Goal: Transaction & Acquisition: Obtain resource

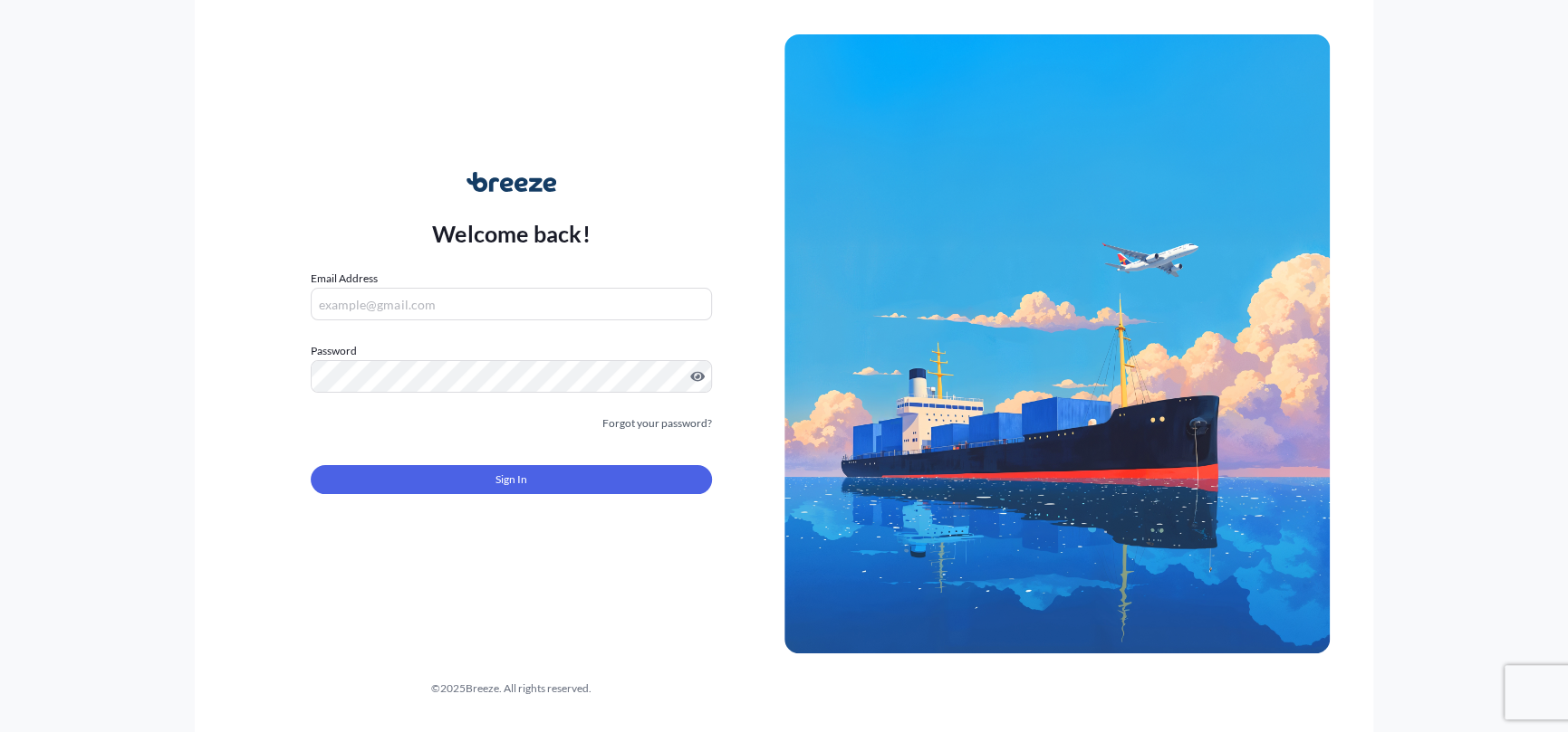
type input "[PERSON_NAME][EMAIL_ADDRESS][PERSON_NAME][DOMAIN_NAME]"
click at [502, 454] on form "Email Address [PERSON_NAME][EMAIL_ADDRESS][PERSON_NAME][DOMAIN_NAME] Password M…" at bounding box center [511, 393] width 401 height 246
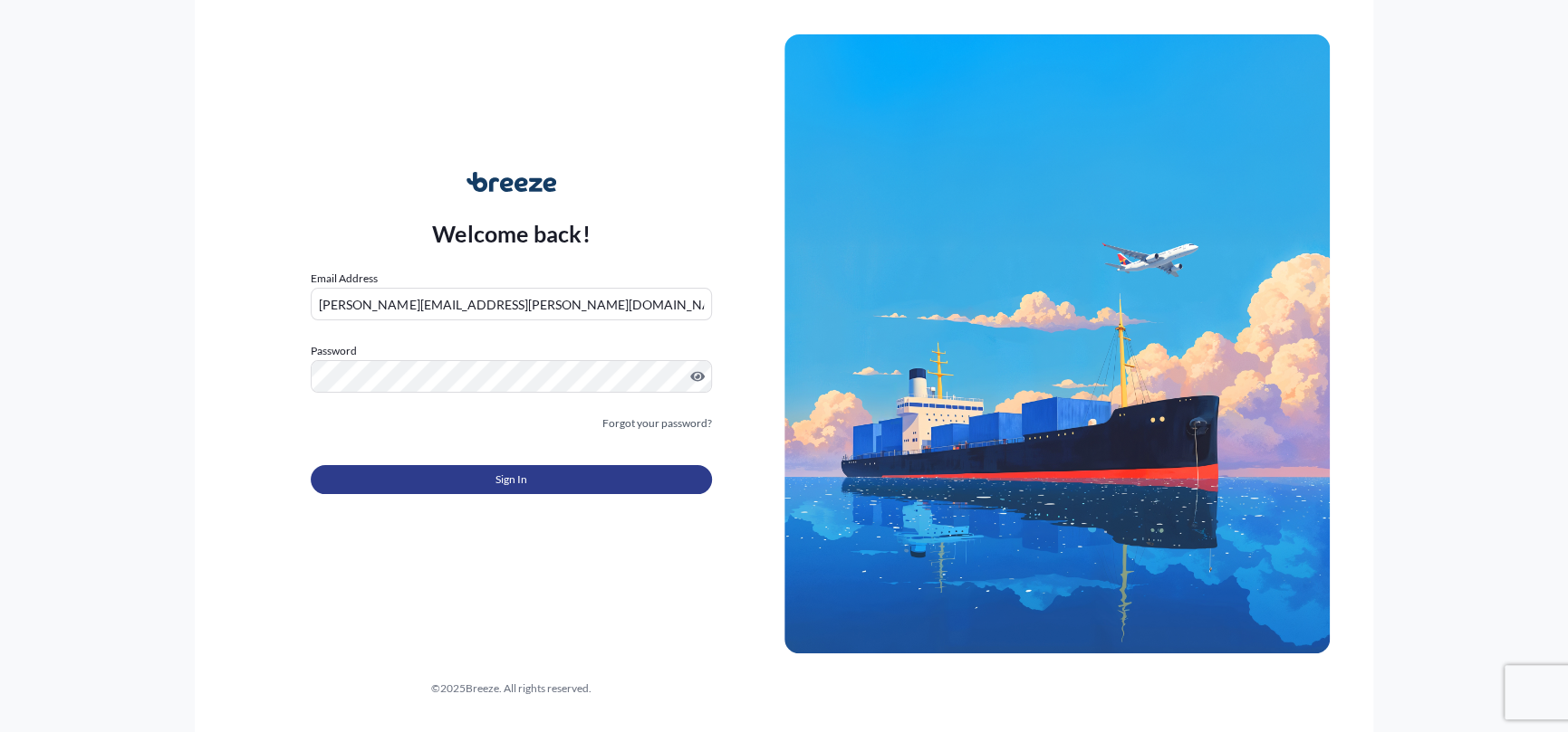
click at [504, 476] on span "Sign In" at bounding box center [511, 480] width 31 height 18
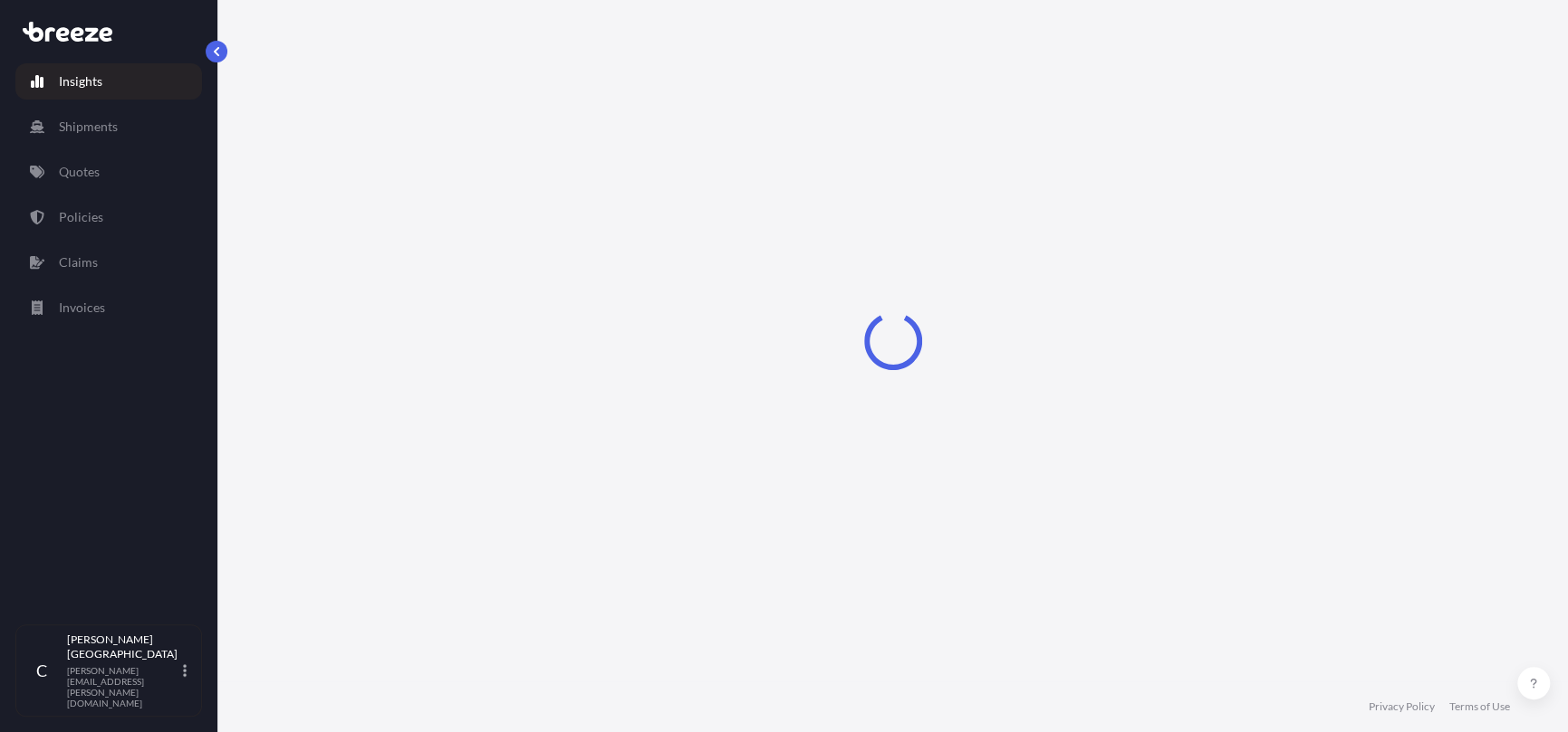
select select "2025"
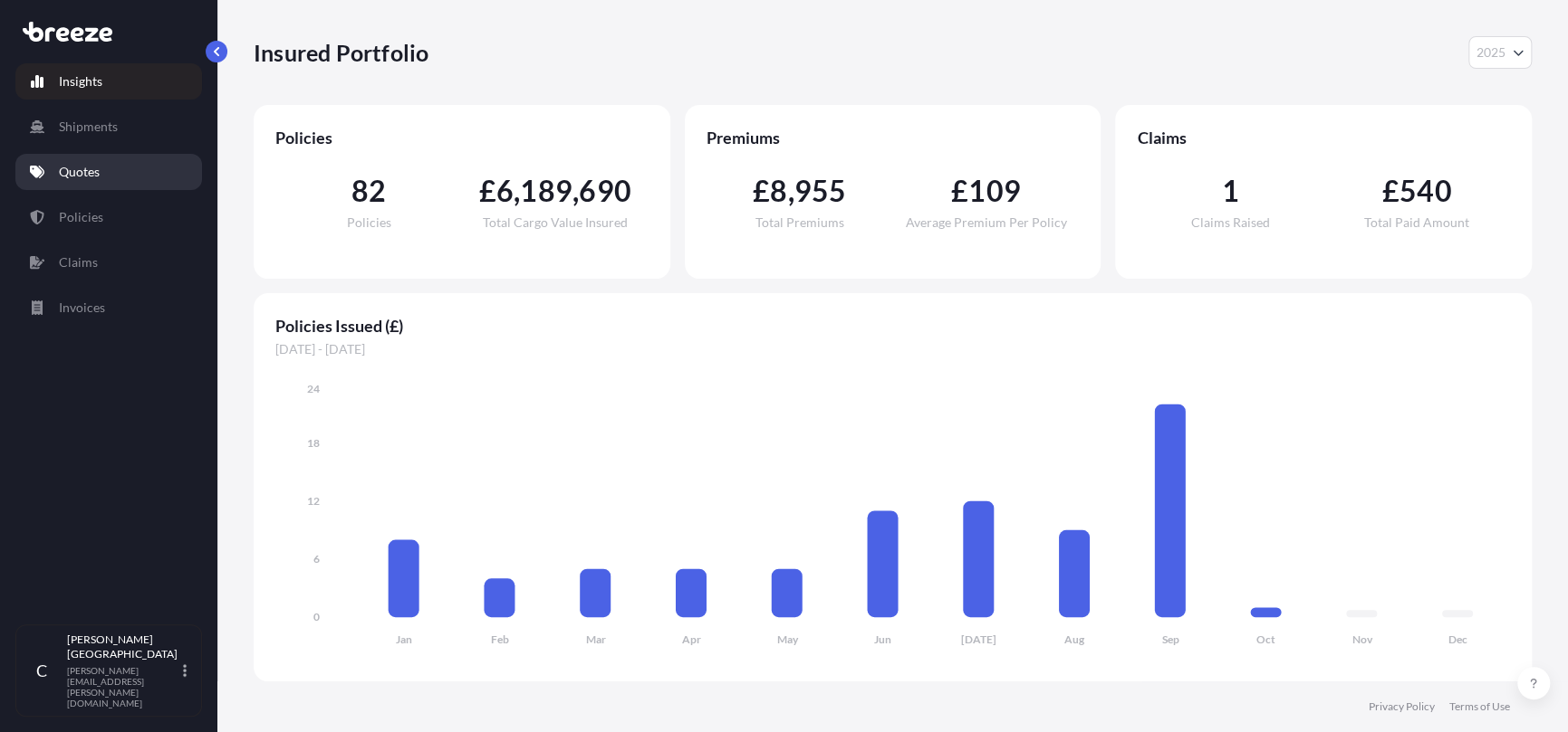
click at [105, 186] on link "Quotes" at bounding box center [109, 171] width 187 height 36
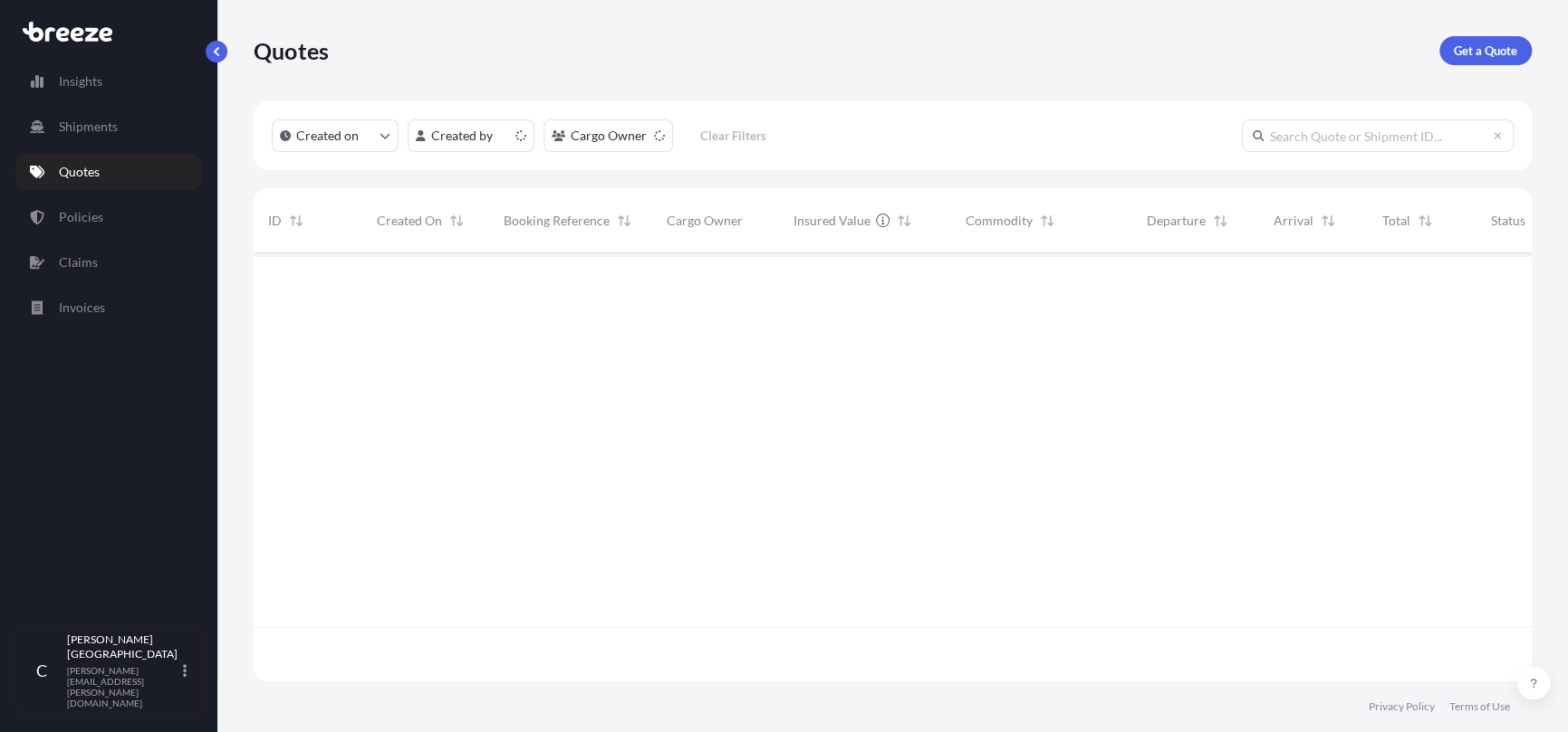
scroll to position [425, 1264]
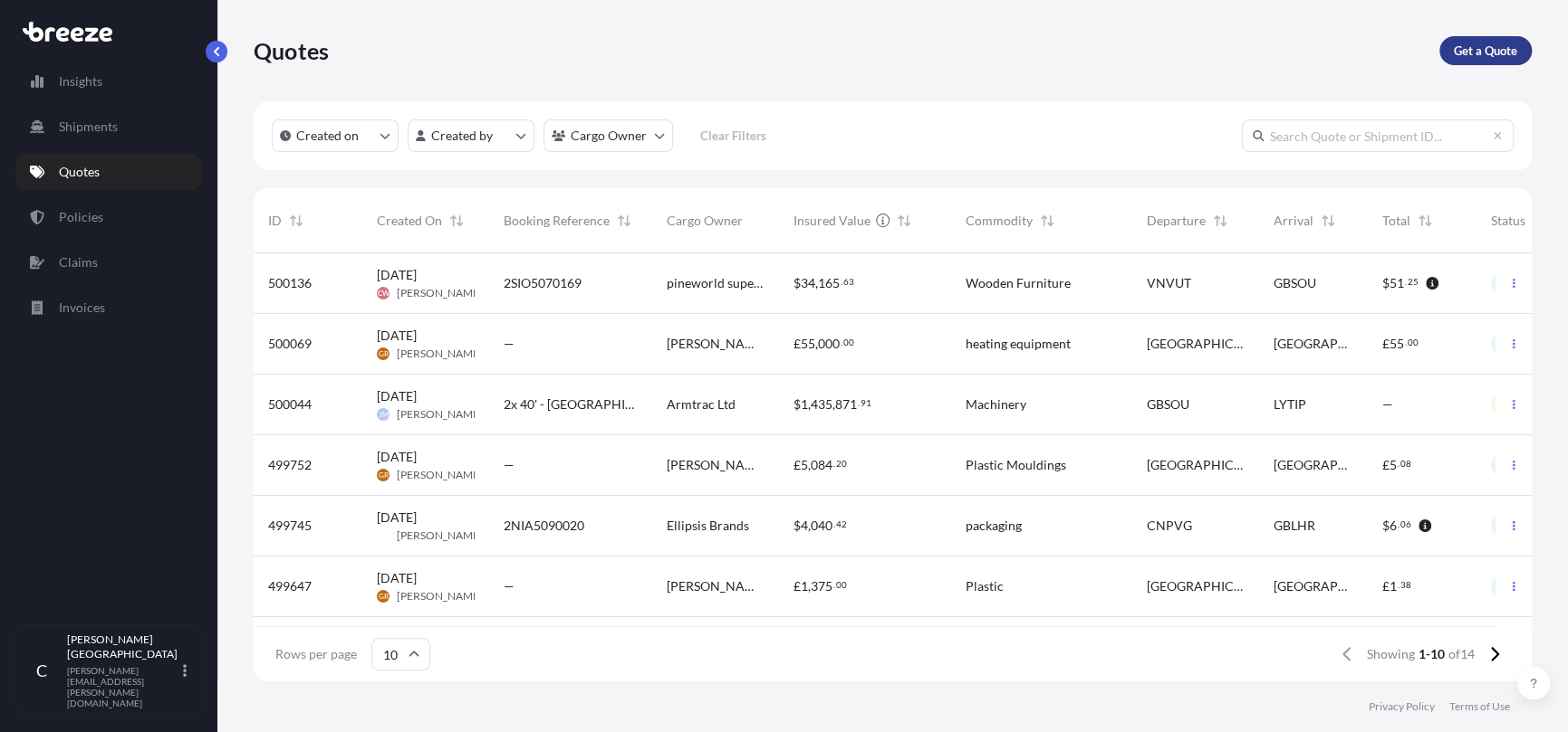
click at [1474, 47] on p "Get a Quote" at bounding box center [1485, 50] width 63 height 18
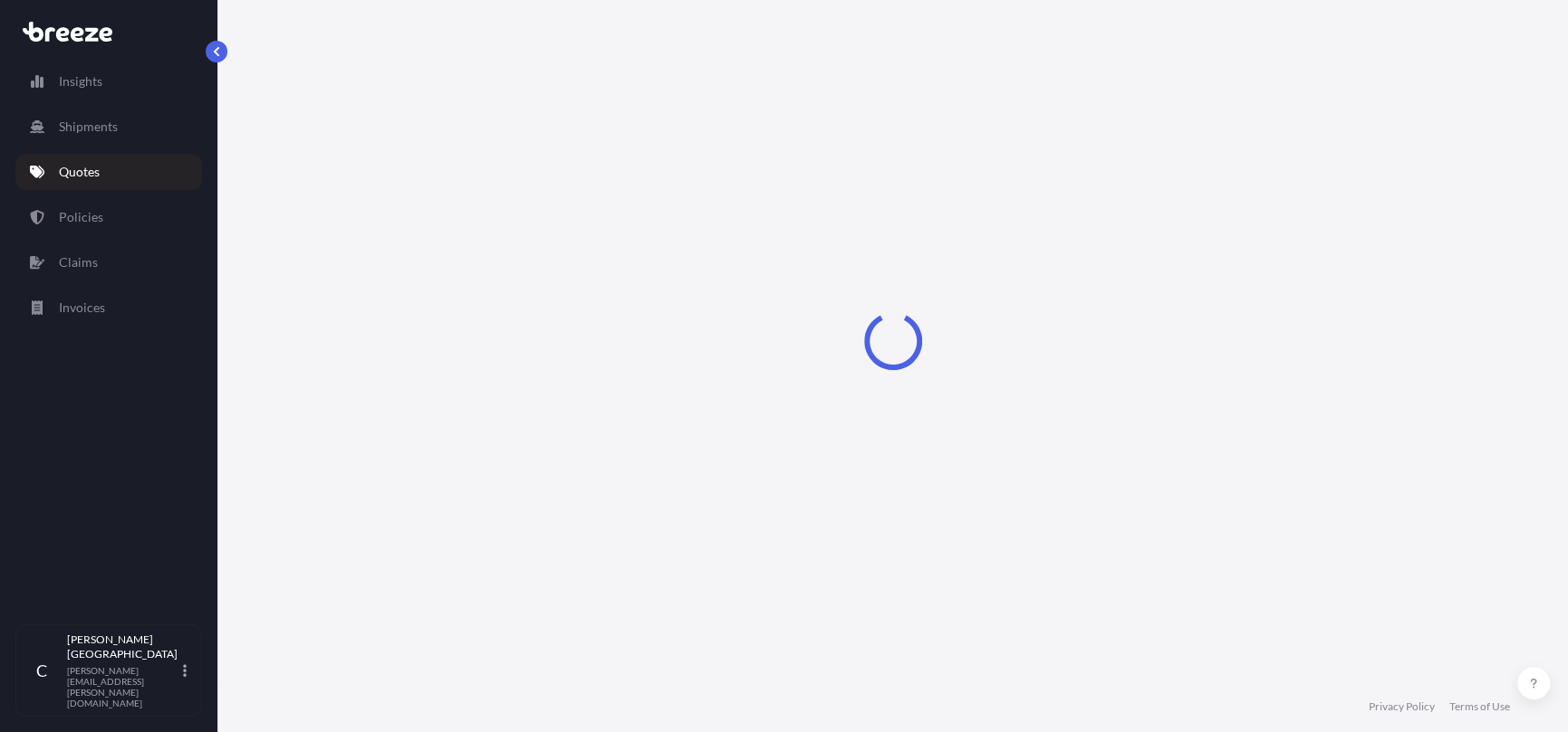
select select "Sea"
select select "1"
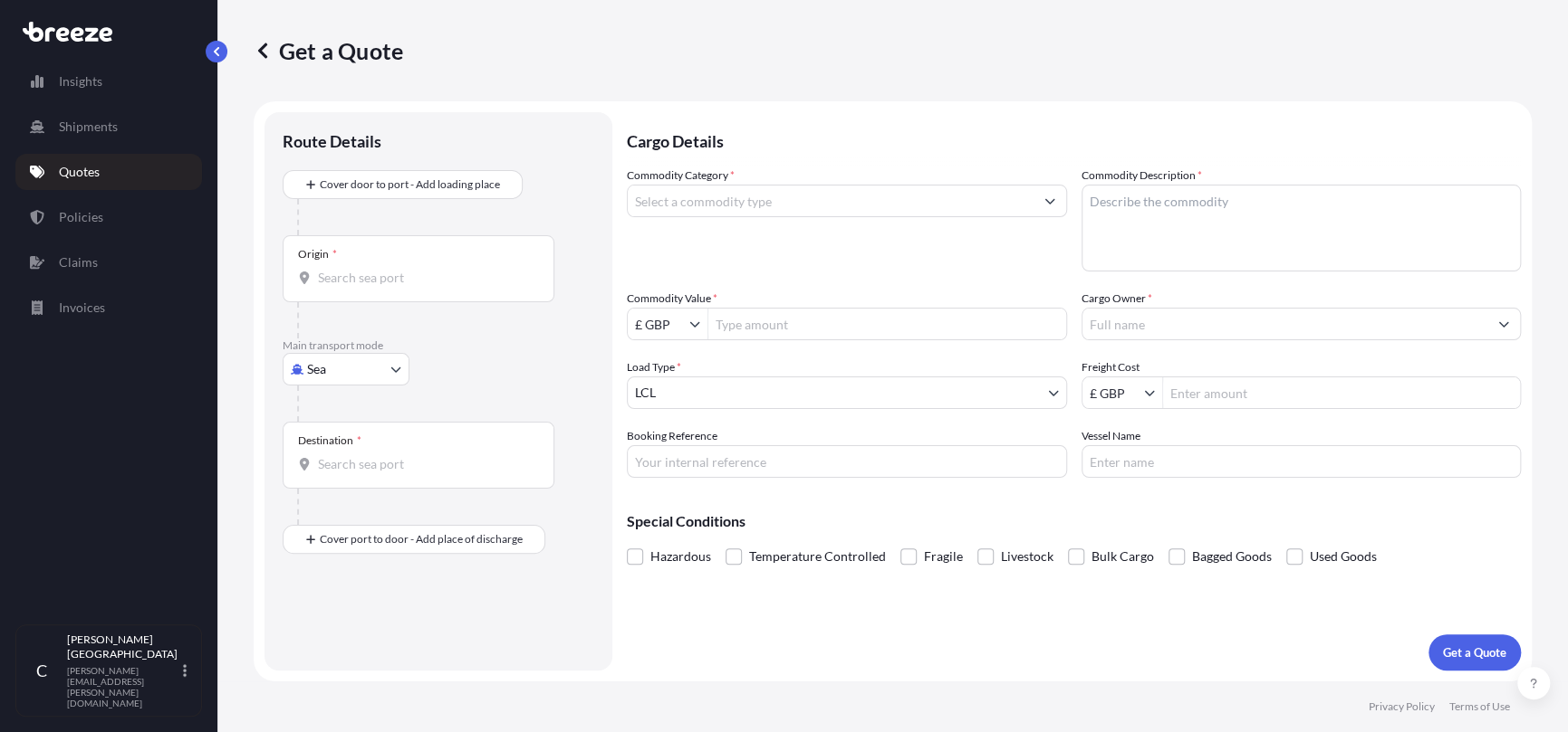
click at [327, 253] on div "Origin *" at bounding box center [318, 254] width 39 height 15
click at [327, 269] on input "Origin *" at bounding box center [424, 277] width 214 height 18
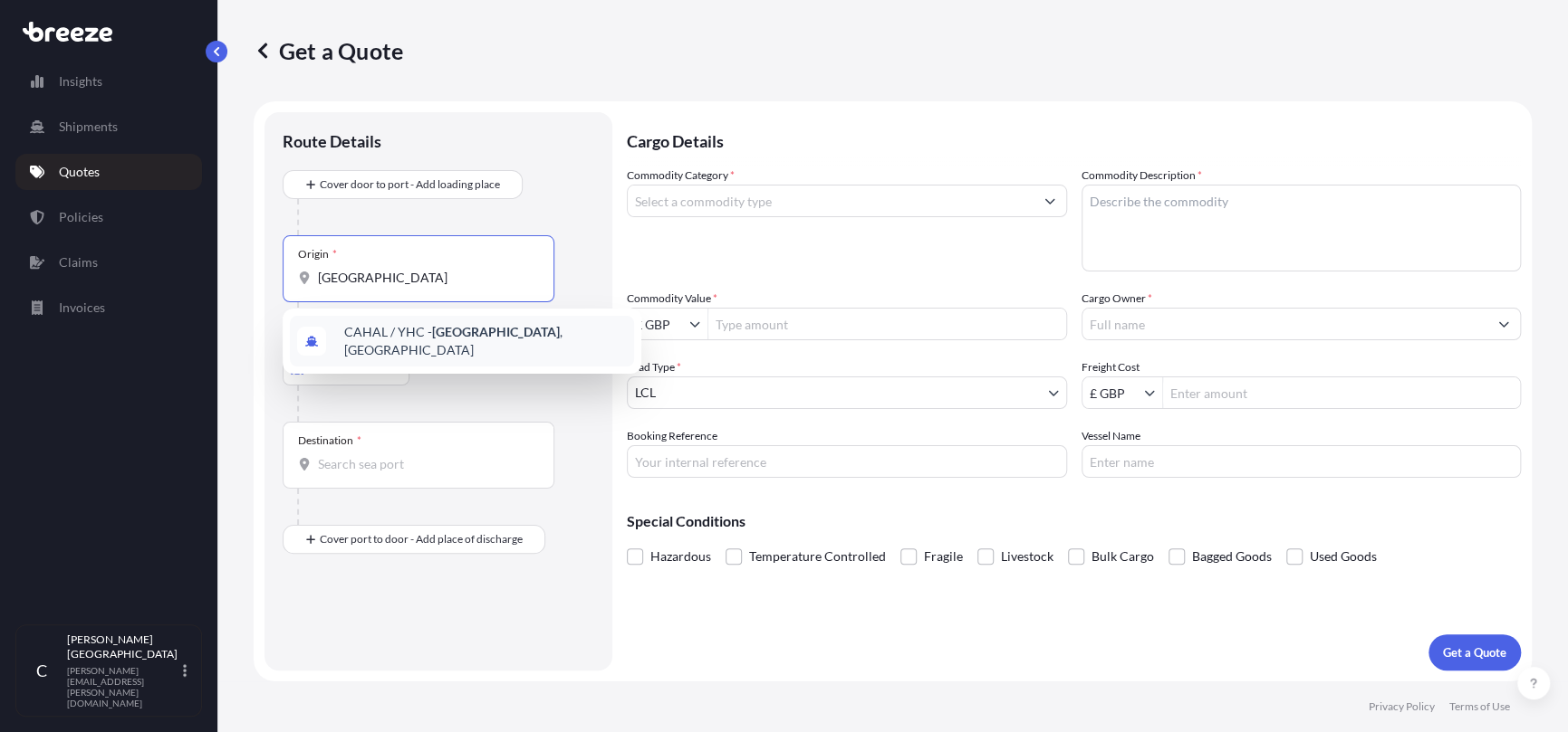
click at [437, 326] on div "CAHAL / [GEOGRAPHIC_DATA] - [GEOGRAPHIC_DATA] , [GEOGRAPHIC_DATA]" at bounding box center [462, 341] width 345 height 51
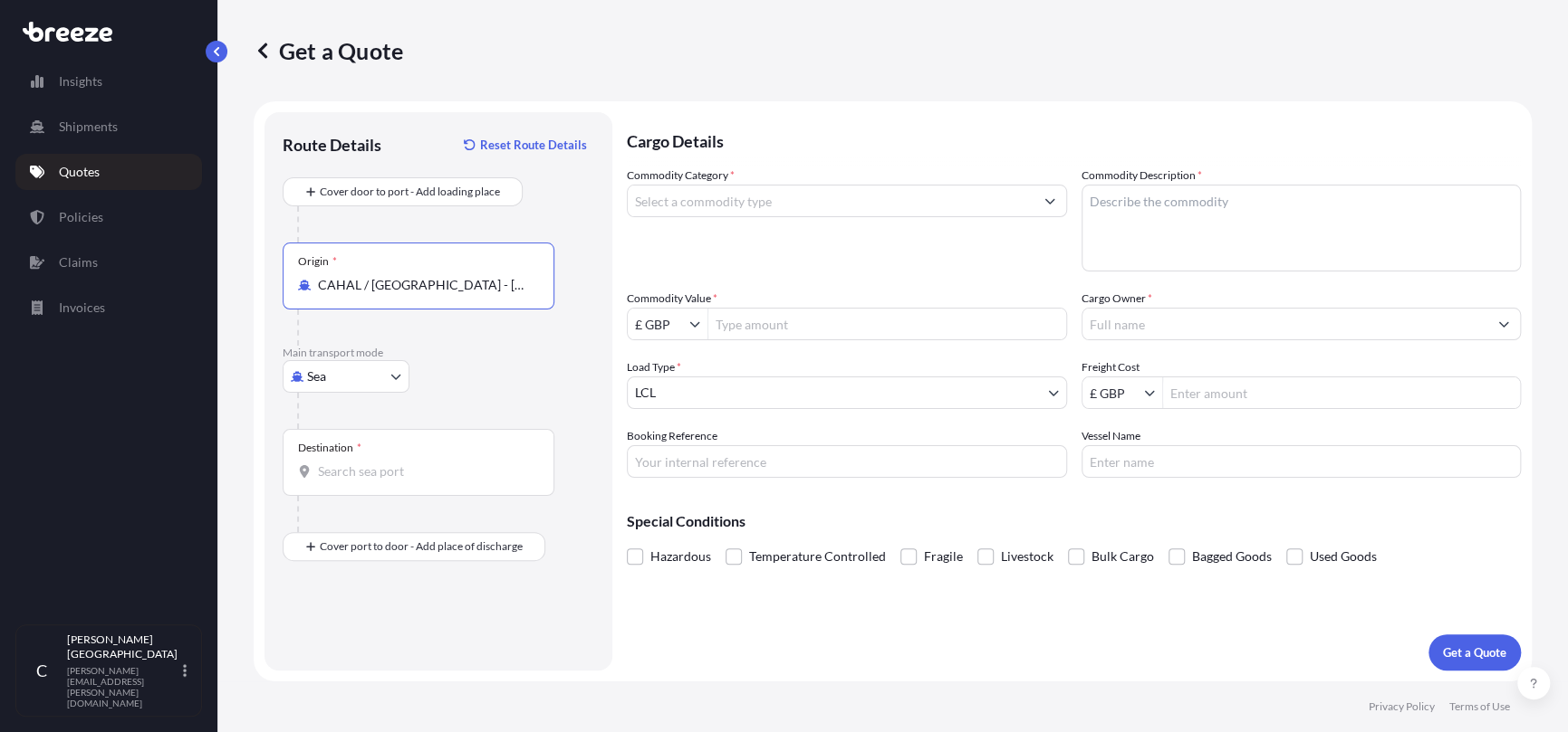
type input "CAHAL / [GEOGRAPHIC_DATA] - [GEOGRAPHIC_DATA], [GEOGRAPHIC_DATA]"
click at [349, 448] on div "Destination *" at bounding box center [330, 448] width 63 height 15
click at [349, 462] on input "Destination *" at bounding box center [424, 471] width 214 height 18
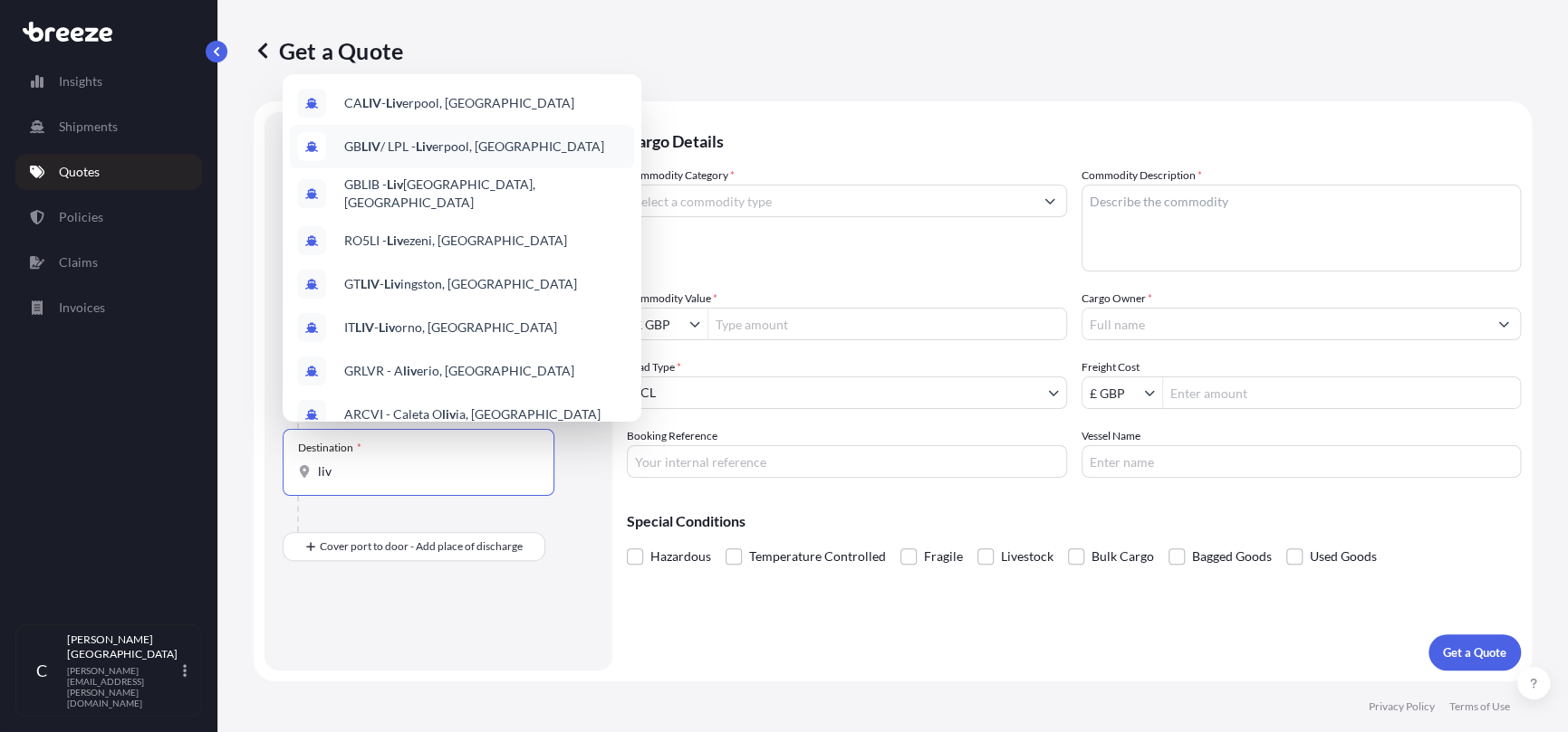
click at [470, 149] on span "GB LIV / LPL - [PERSON_NAME], [GEOGRAPHIC_DATA]" at bounding box center [474, 147] width 260 height 18
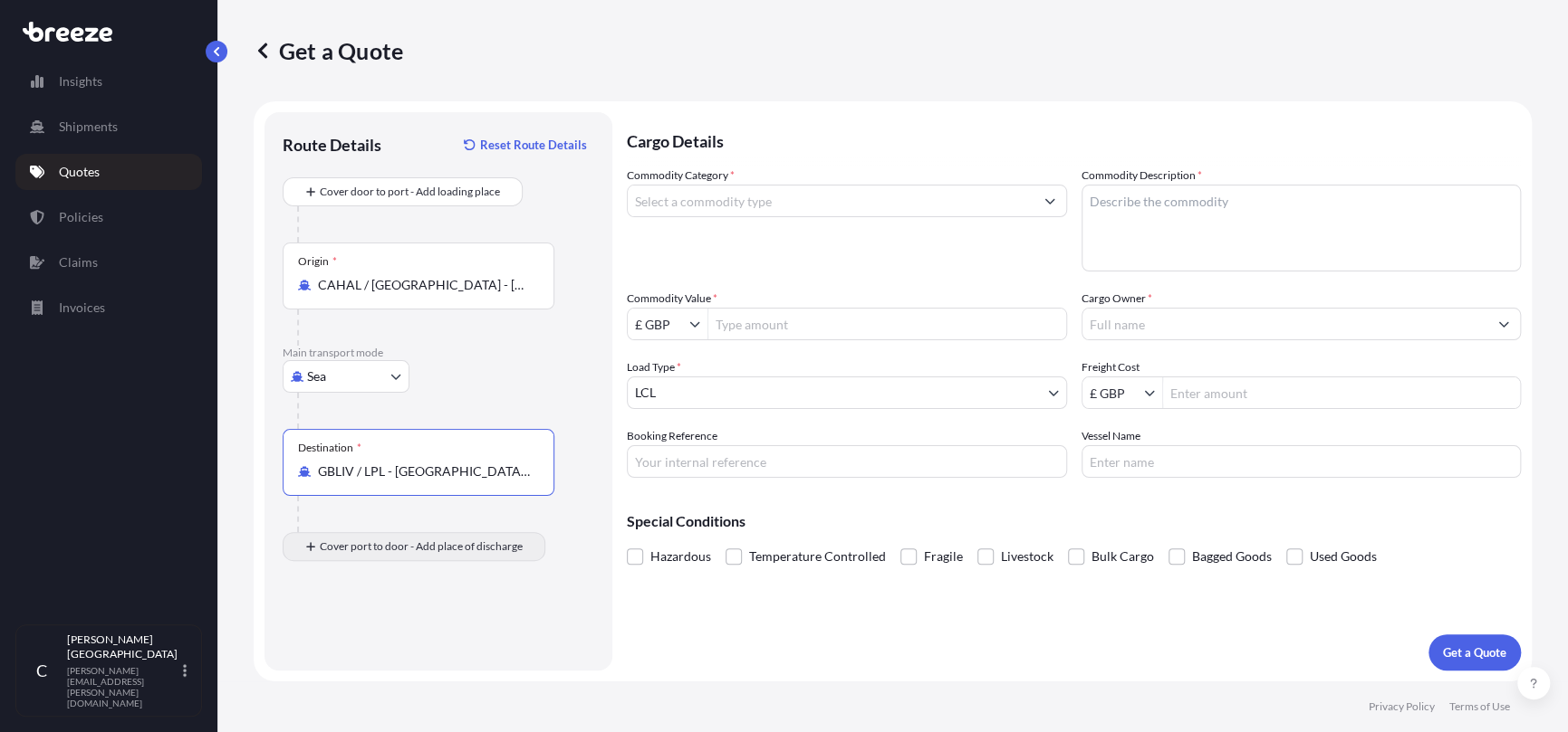
type input "GBLIV / LPL - [GEOGRAPHIC_DATA], [GEOGRAPHIC_DATA]"
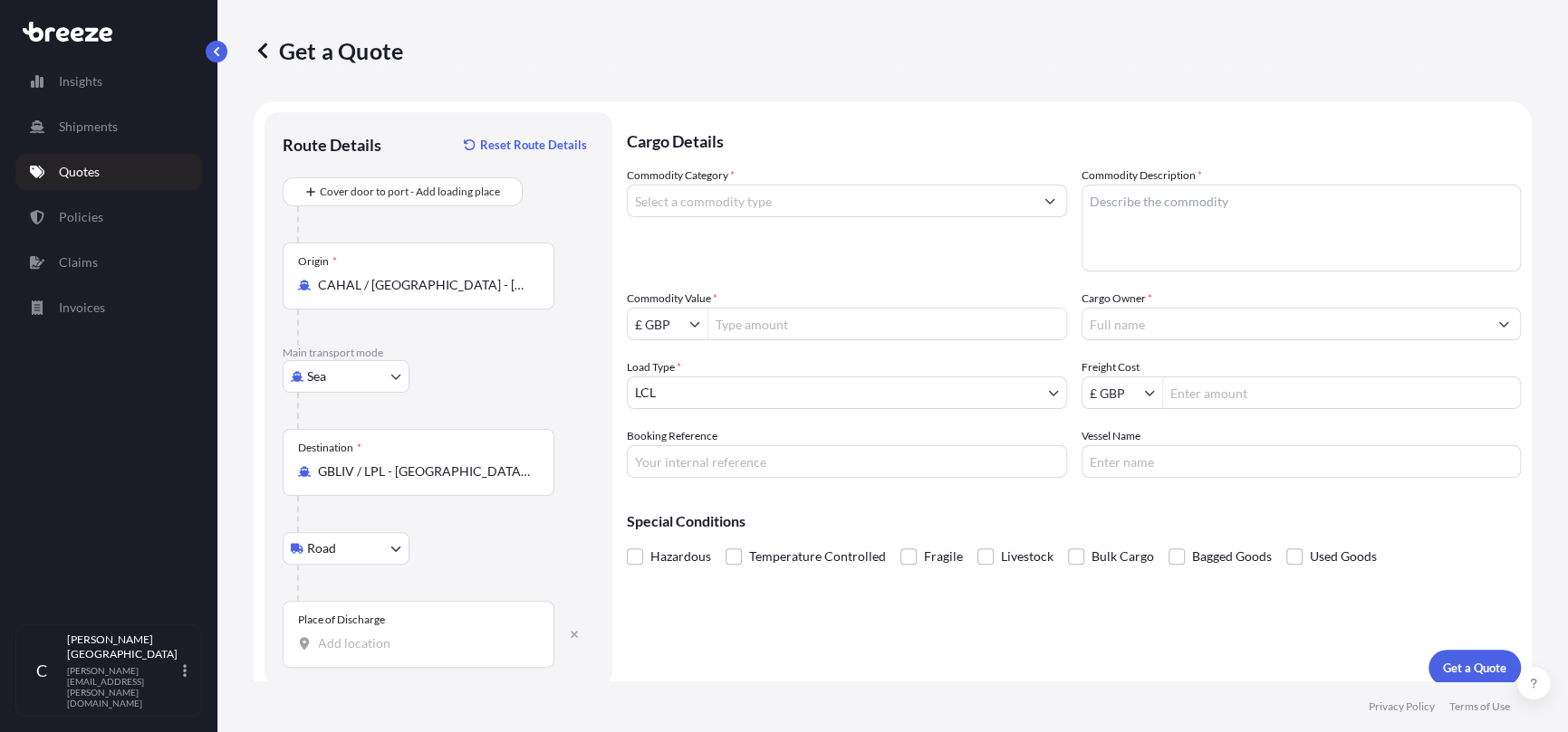
scroll to position [15, 0]
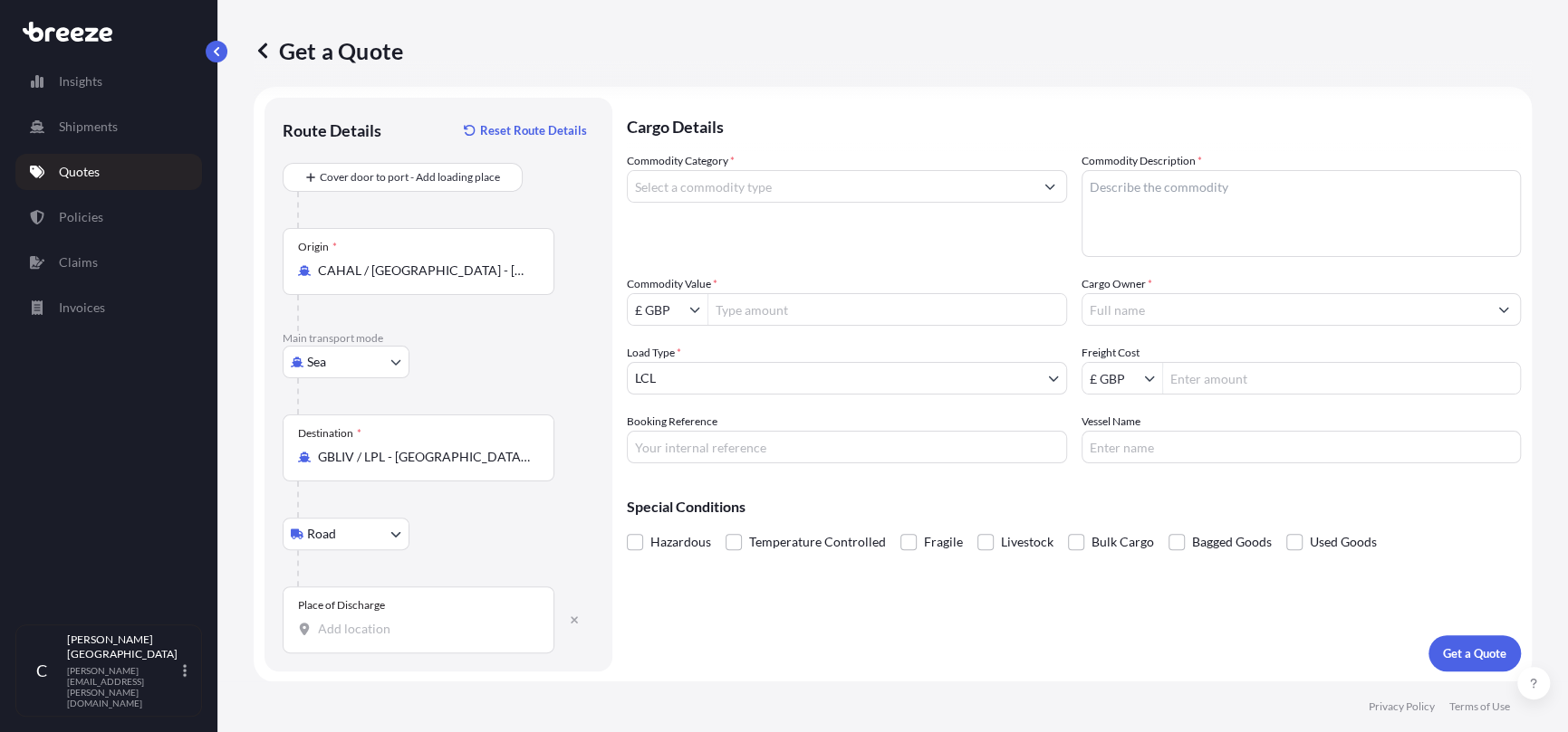
click at [395, 618] on div "Place of Discharge" at bounding box center [418, 620] width 272 height 67
click at [395, 620] on input "Place of Discharge" at bounding box center [424, 629] width 214 height 18
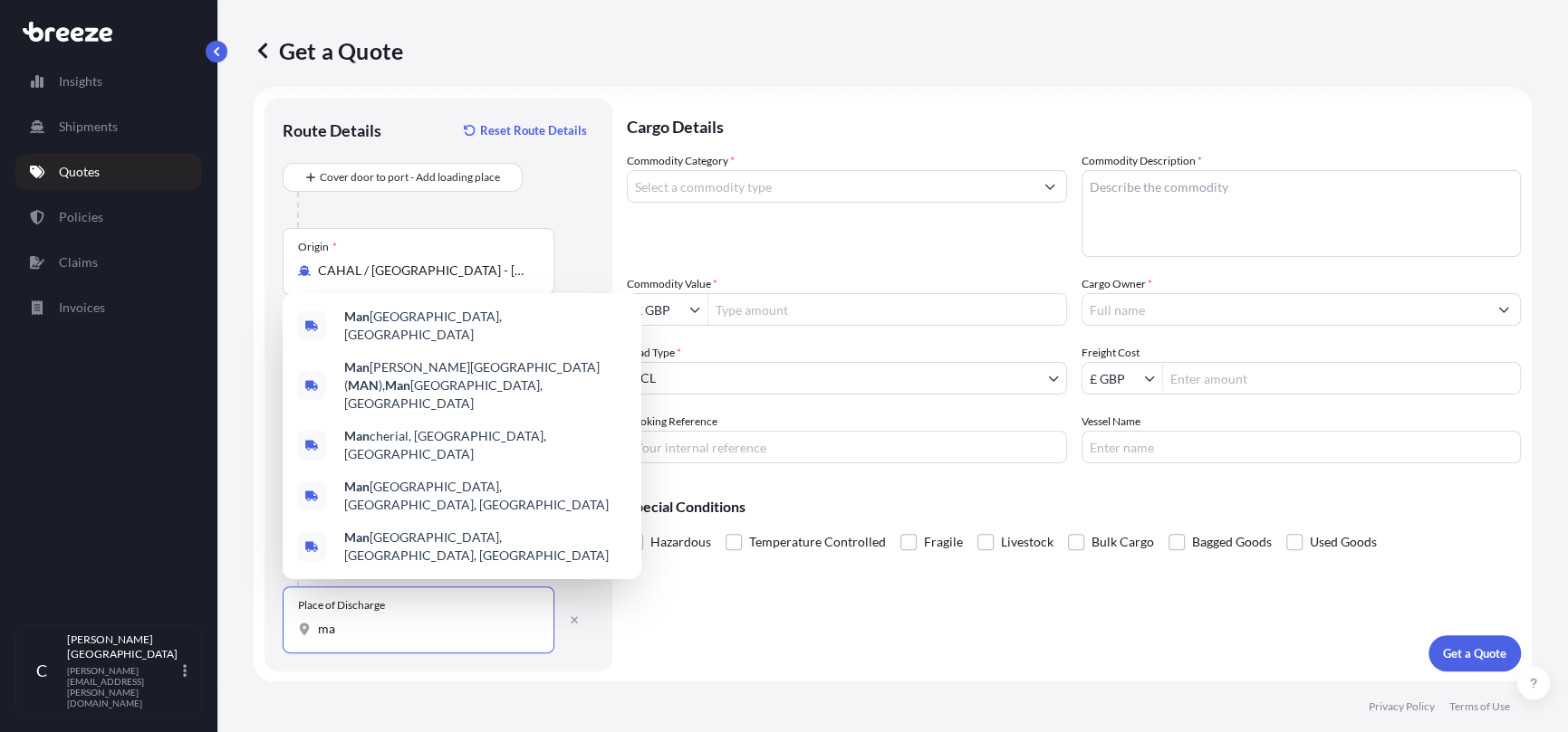
type input "m"
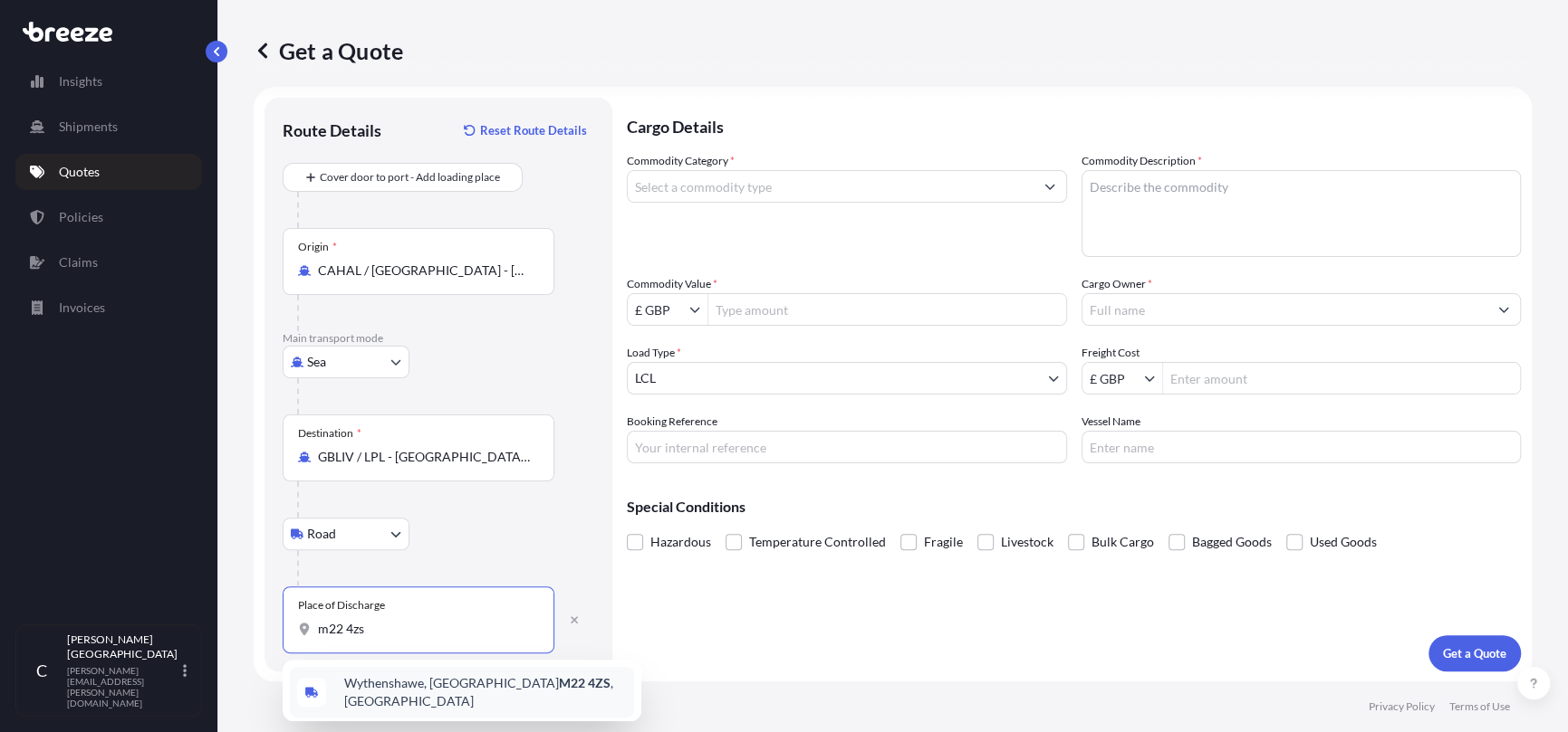
click at [414, 676] on div "Wythenshawe, Manchester M22 4ZS , [GEOGRAPHIC_DATA]" at bounding box center [462, 693] width 345 height 51
click at [581, 508] on div "Destination * GBLIV / LPL - [GEOGRAPHIC_DATA], [GEOGRAPHIC_DATA]" at bounding box center [438, 465] width 312 height 103
click at [499, 630] on input "Wythenshawe, Manchester M22 4ZS, [GEOGRAPHIC_DATA]" at bounding box center [424, 629] width 214 height 18
type input "K"
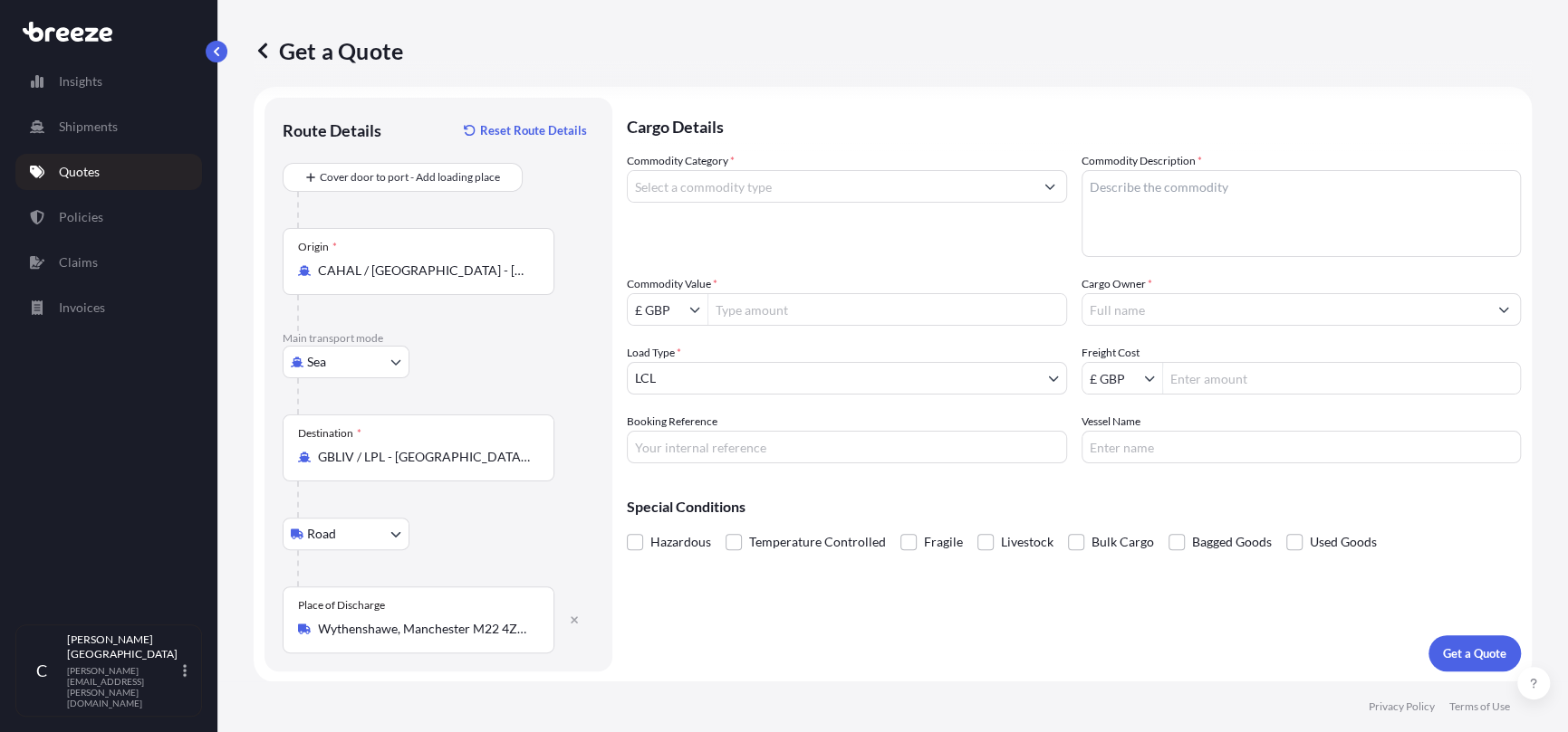
drag, startPoint x: 432, startPoint y: 638, endPoint x: 372, endPoint y: 631, distance: 60.4
click at [372, 631] on input "Wythenshawe, Manchester M22 4ZS, [GEOGRAPHIC_DATA]" at bounding box center [424, 629] width 214 height 18
type input "W"
drag, startPoint x: 522, startPoint y: 622, endPoint x: 0, endPoint y: 562, distance: 525.4
click at [0, 562] on div "Insights Shipments Quotes Policies Claims Invoices C [PERSON_NAME] [PERSON_NAME…" at bounding box center [784, 366] width 1568 height 732
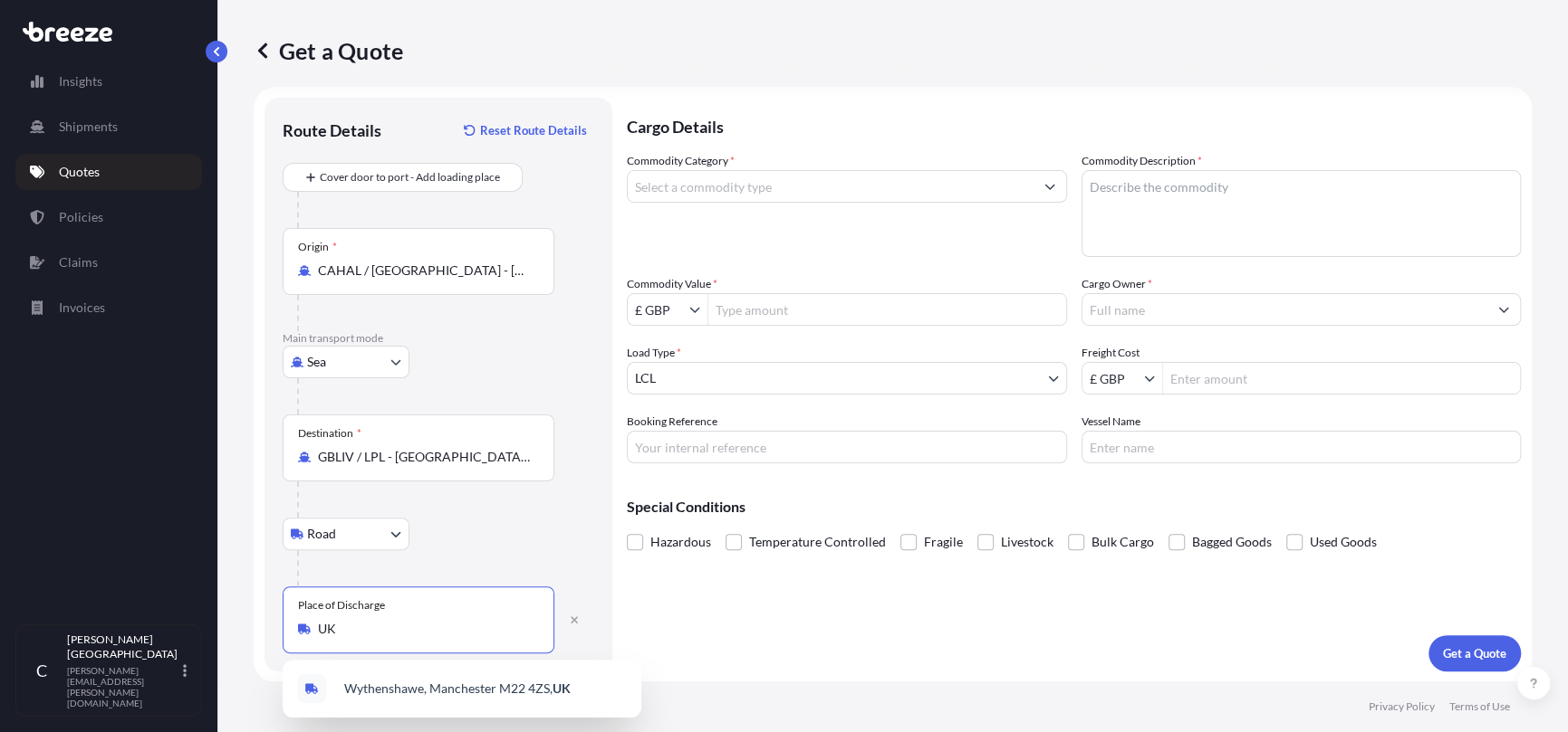
type input "K"
type input "[STREET_ADDRESS]"
click at [833, 606] on div "Cargo Details Commodity Category * Commodity Description * Commodity Value * £ …" at bounding box center [1074, 384] width 894 height 574
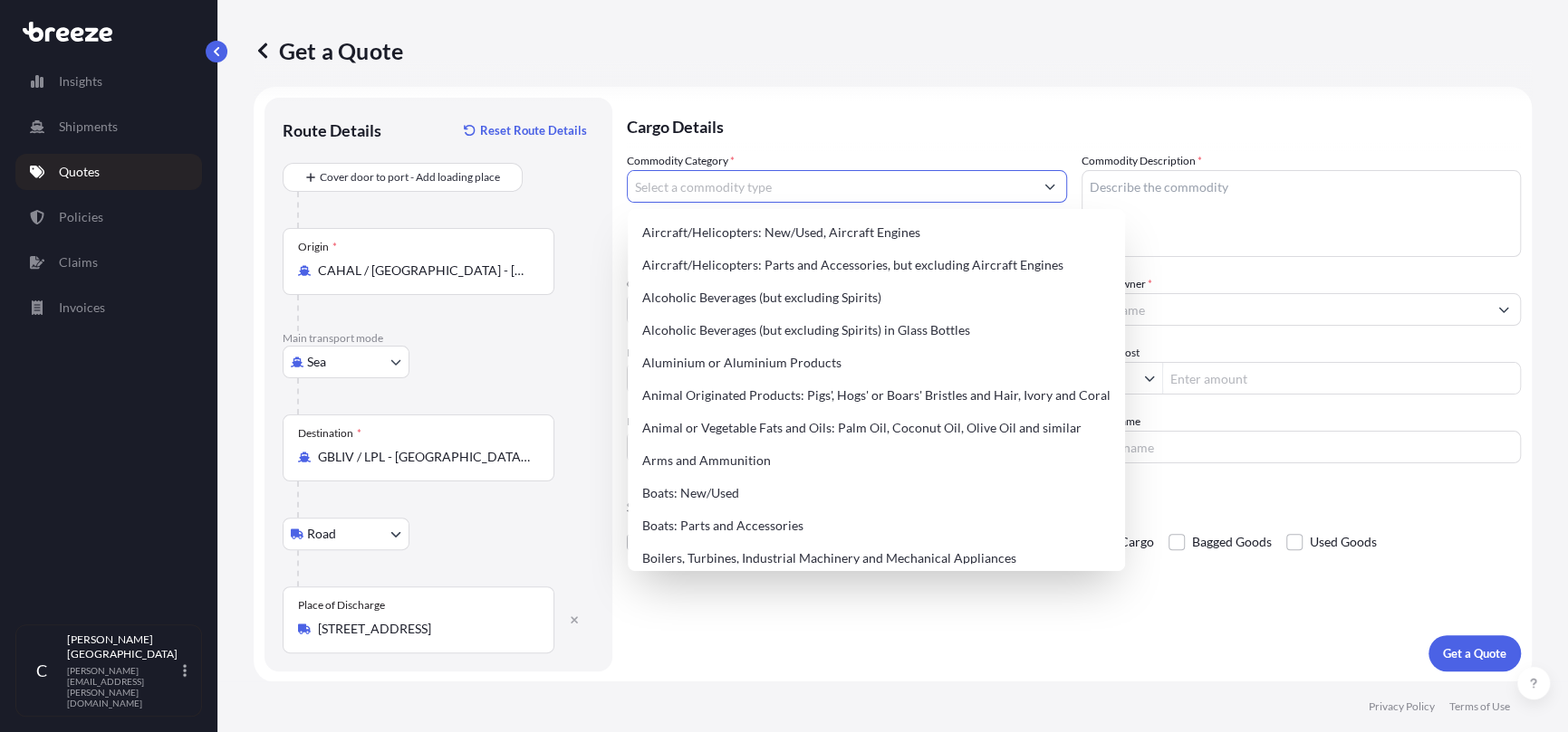
click at [1035, 184] on button "Show suggestions" at bounding box center [1049, 186] width 32 height 32
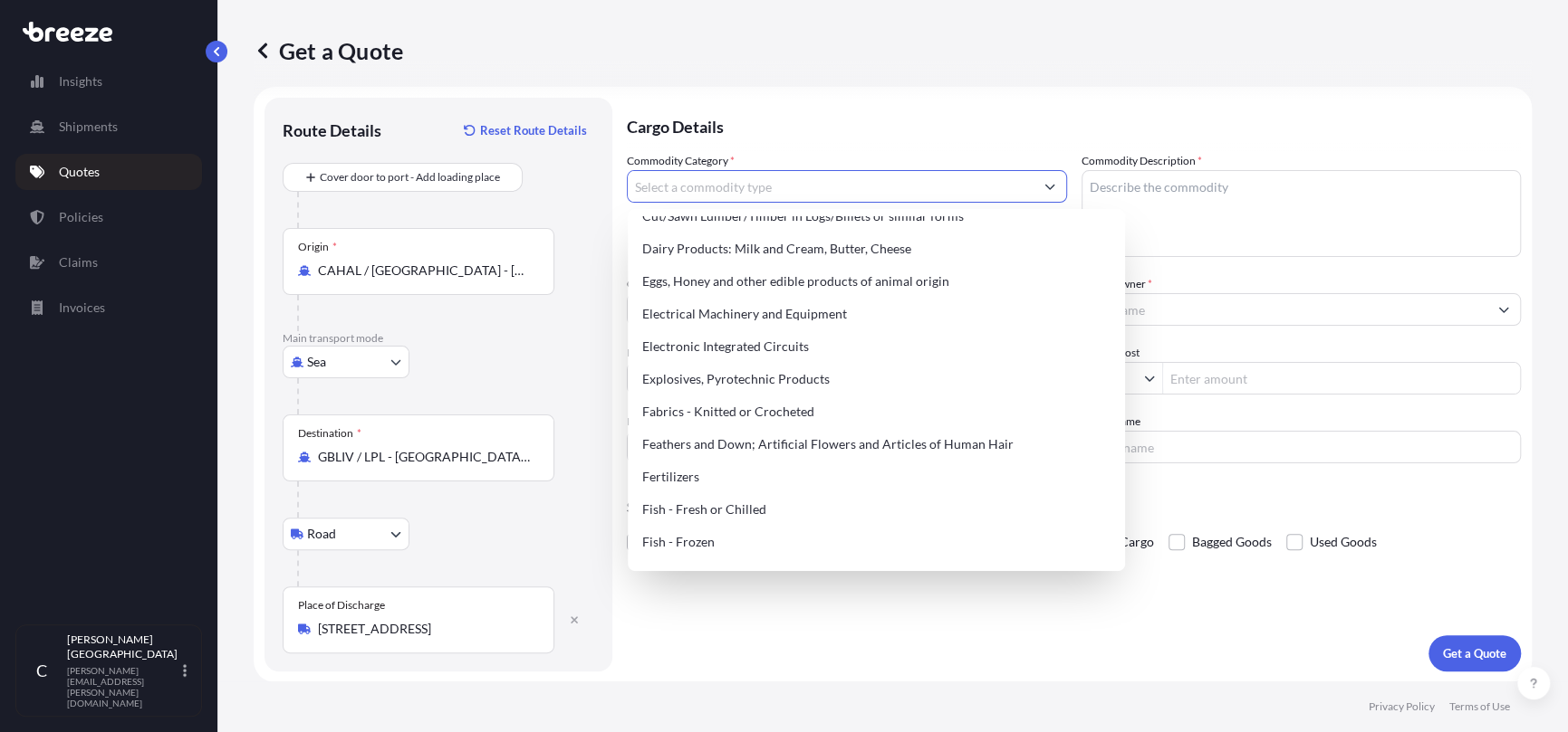
scroll to position [996, 0]
click at [897, 313] on div "Electrical Machinery and Equipment" at bounding box center [876, 312] width 482 height 32
type input "Electrical Machinery and Equipment"
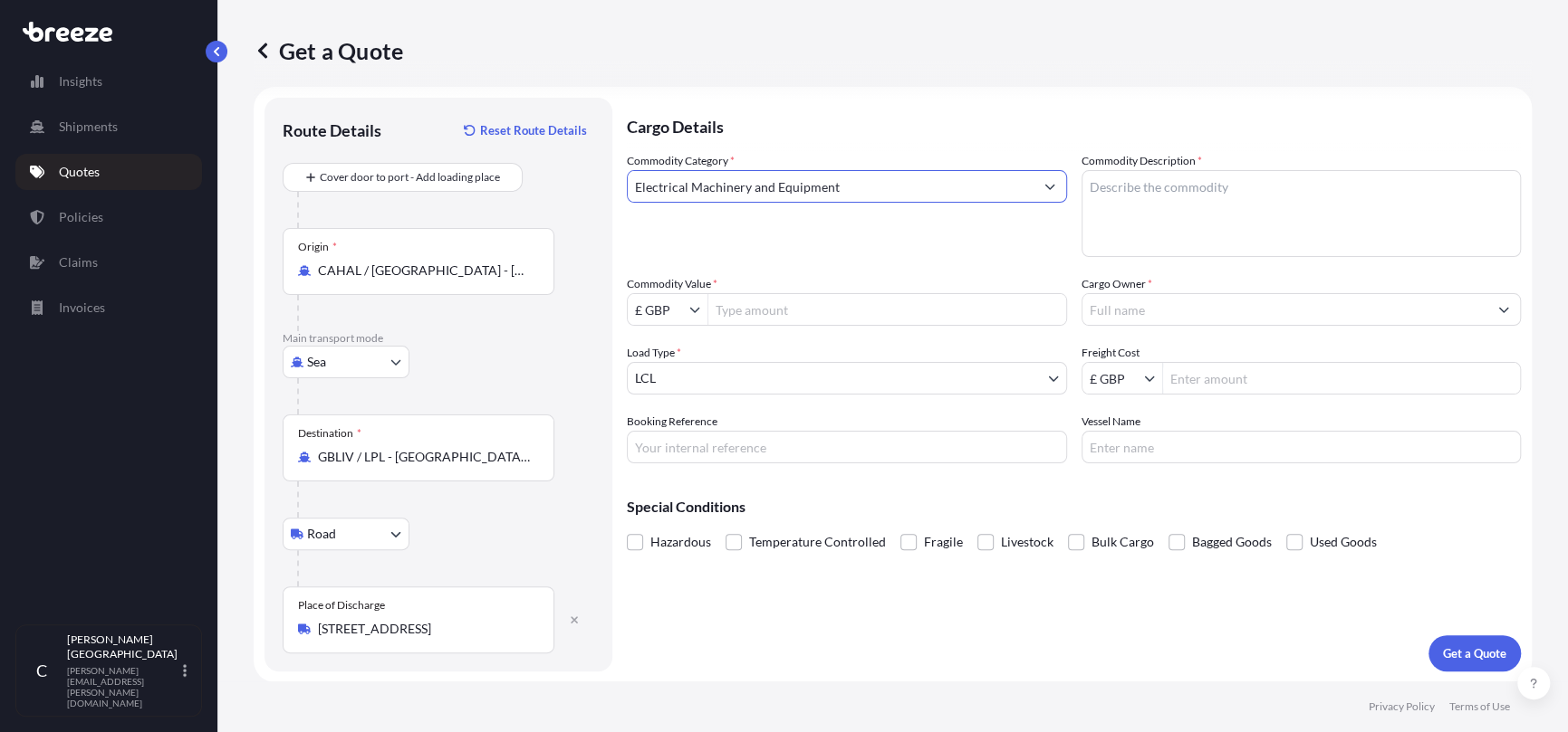
click at [1128, 188] on textarea "Commodity Description *" at bounding box center [1301, 214] width 440 height 87
type textarea "IMAX PROJECTION AND SOUND SYSTEM"
click at [951, 246] on div "Commodity Category * Electrical Machinery and Equipment" at bounding box center [847, 205] width 440 height 105
click at [683, 302] on input "£ GBP" at bounding box center [659, 309] width 62 height 32
click at [682, 410] on div "$ USD" at bounding box center [667, 417] width 73 height 32
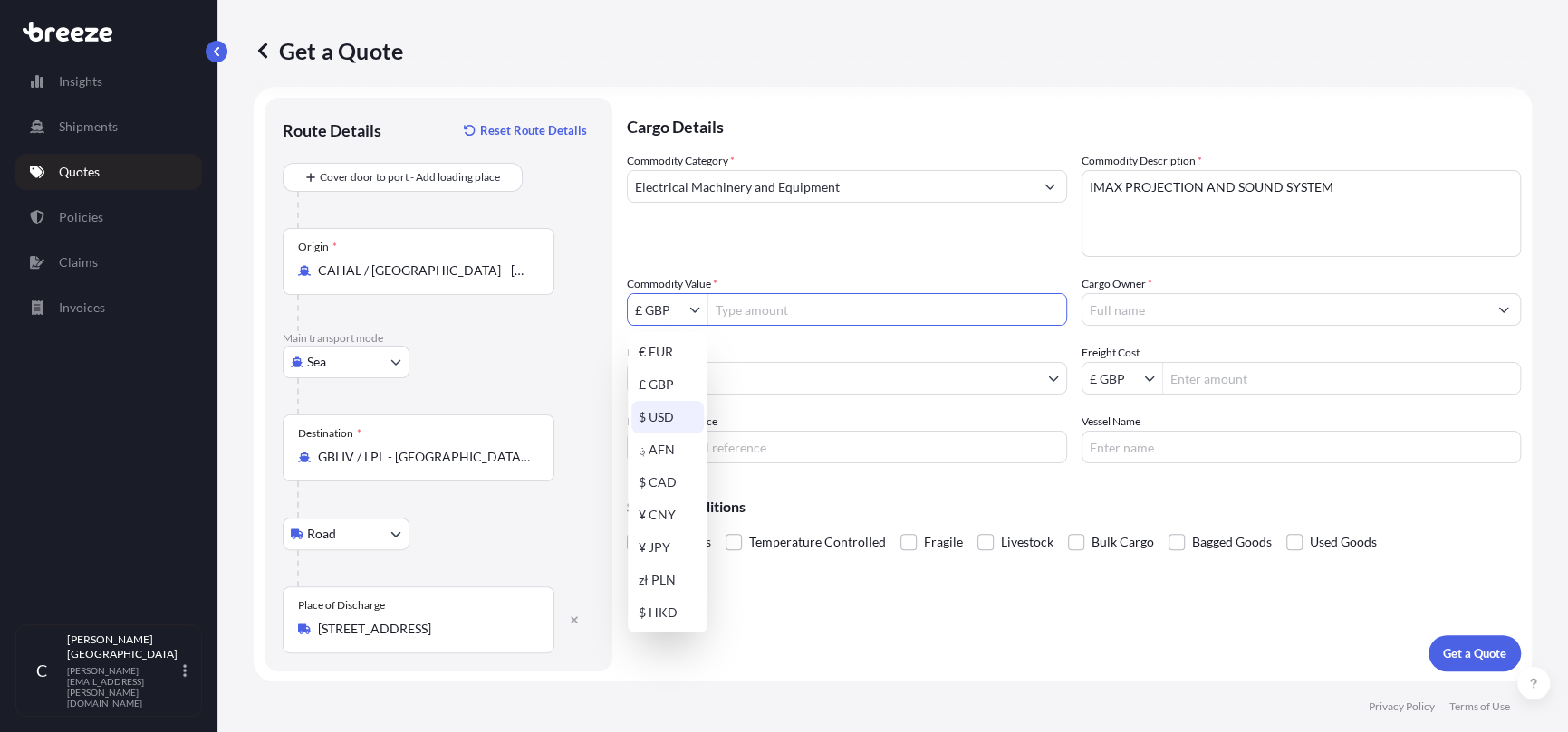
type input "$ USD"
click at [771, 307] on input "Commodity Value *" at bounding box center [887, 309] width 357 height 32
type input "416,044"
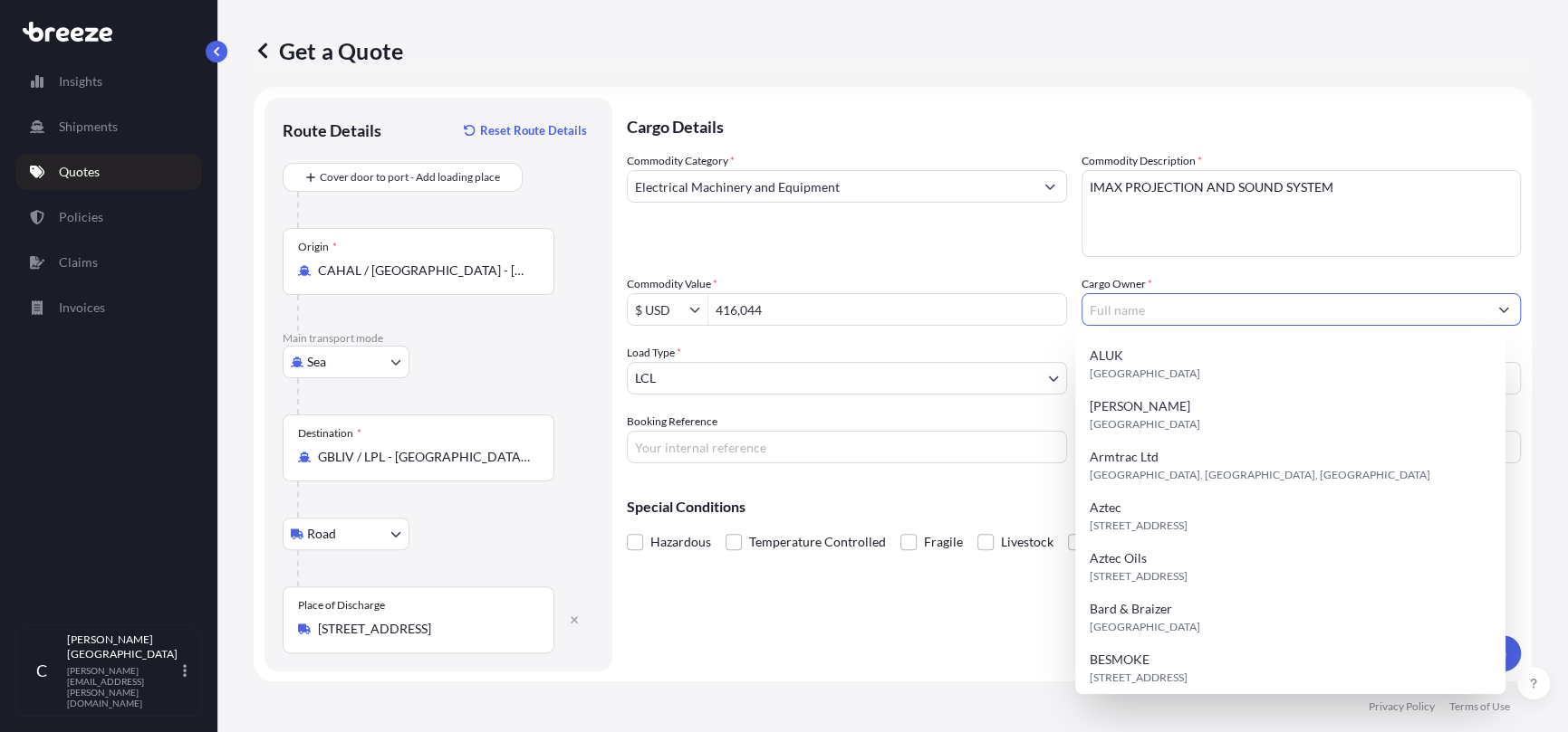
click at [1126, 319] on input "Cargo Owner *" at bounding box center [1286, 309] width 406 height 32
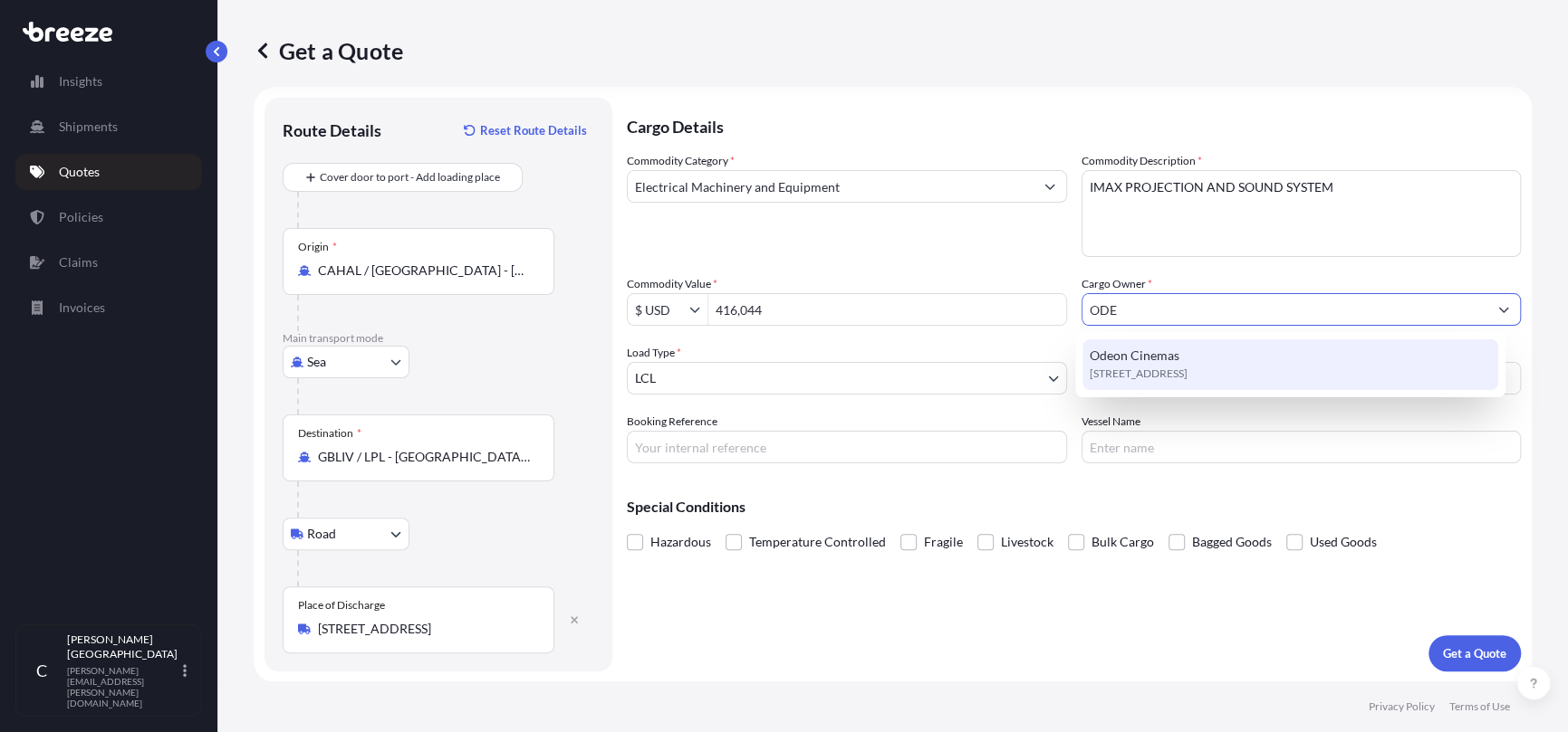
click at [1128, 353] on span "Odeon Cinemas" at bounding box center [1134, 355] width 90 height 18
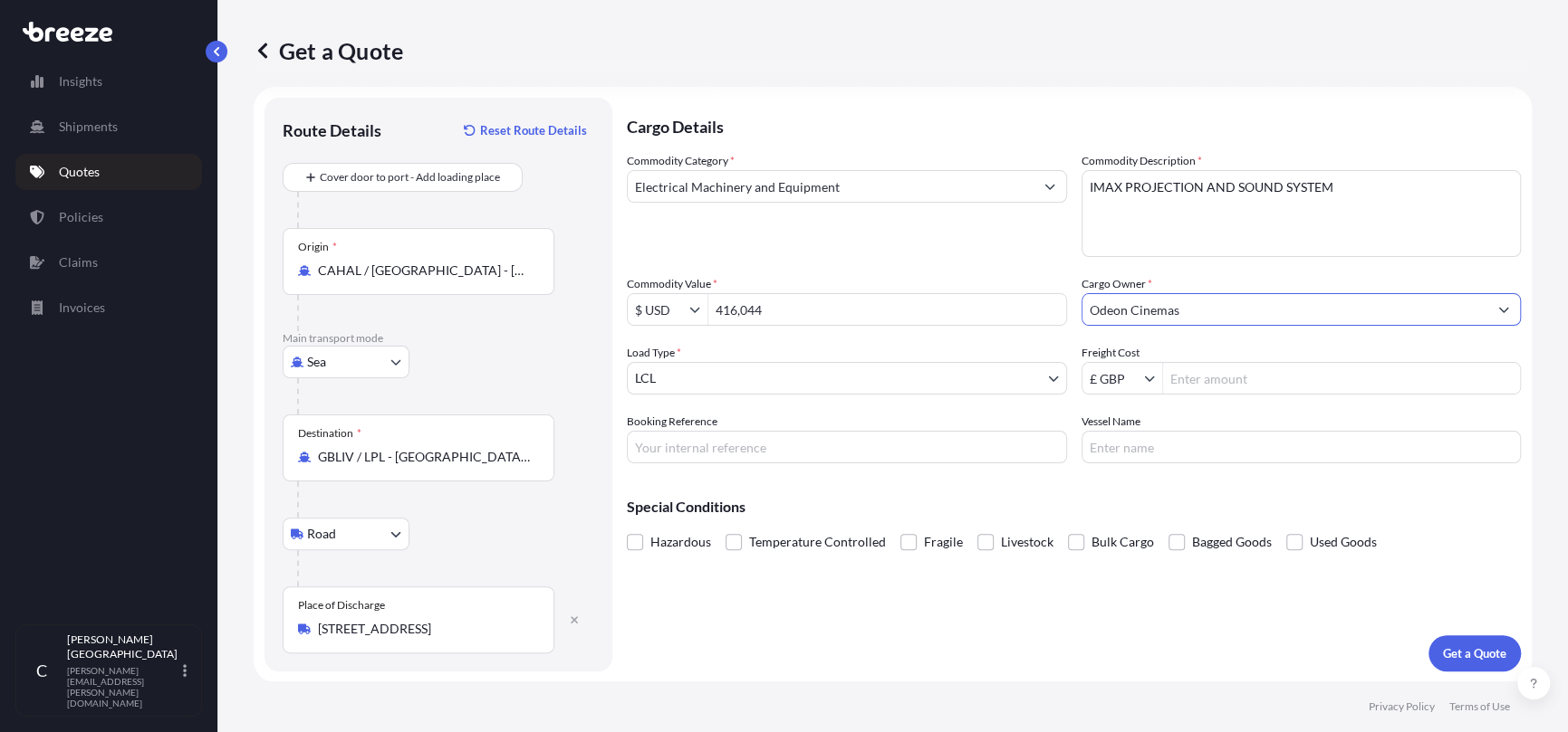
type input "Odeon Cinemas"
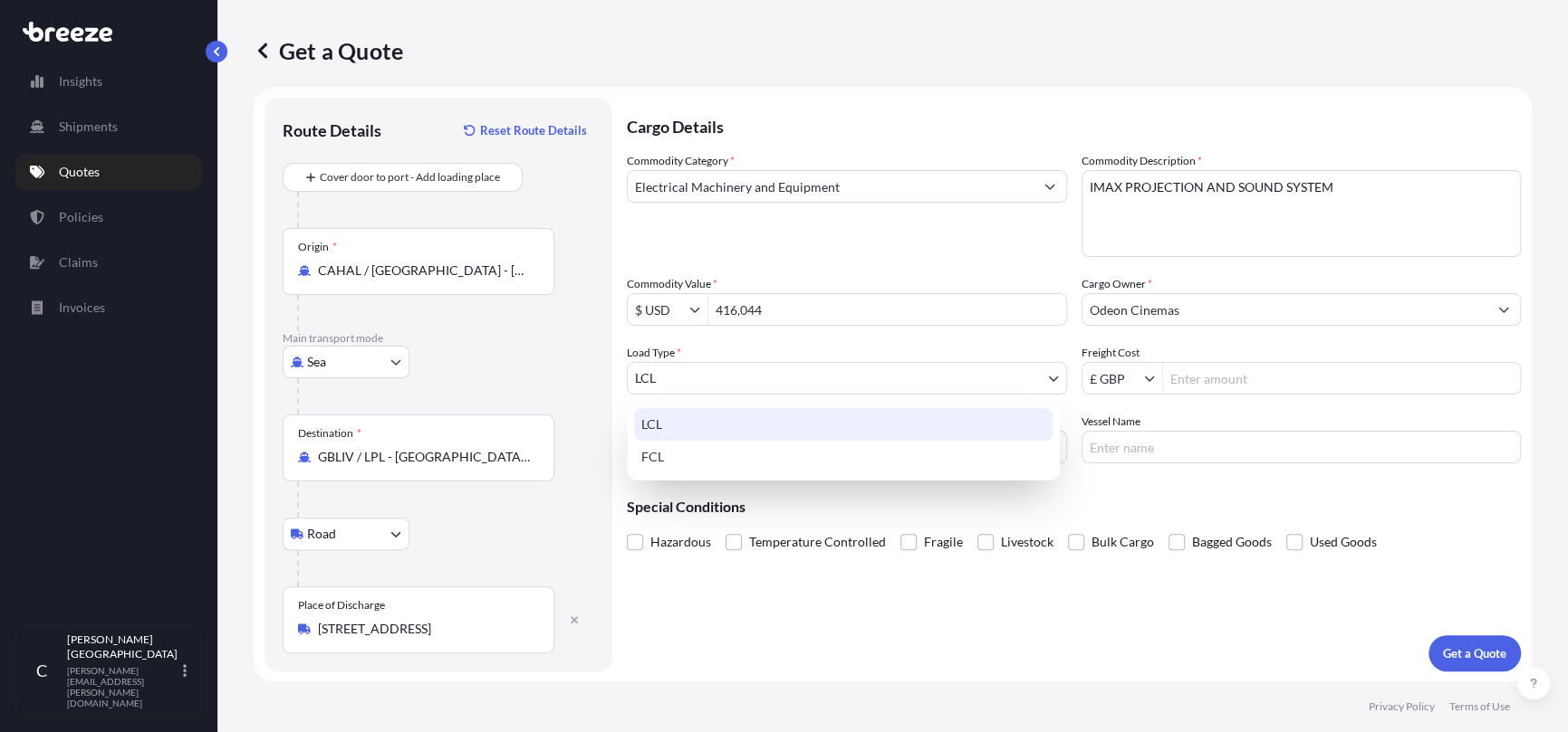
click at [852, 392] on body "15 options available. 8 options available. 0 options available. 1 option availa…" at bounding box center [784, 366] width 1568 height 732
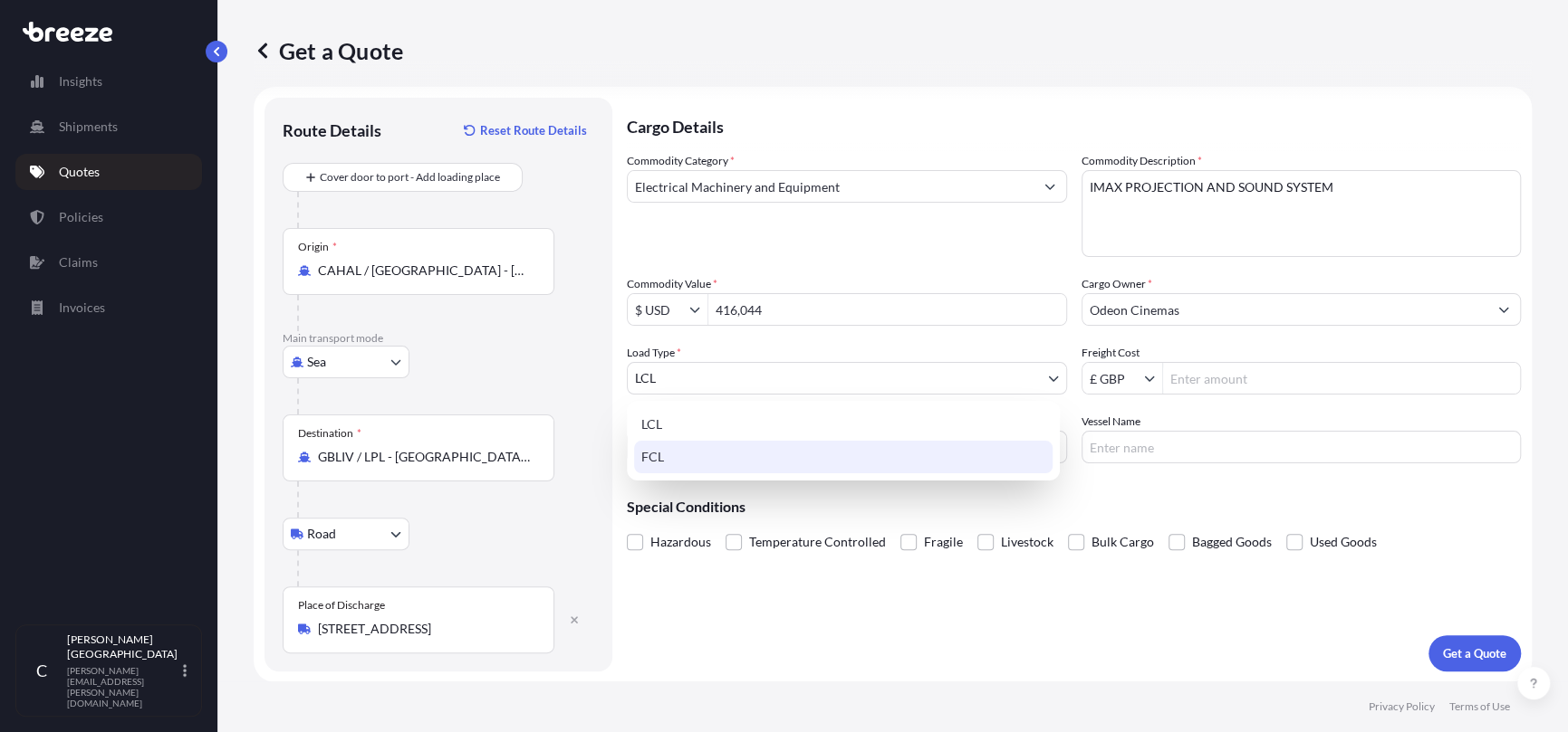
click at [762, 455] on div "FCL" at bounding box center [843, 457] width 418 height 32
select select "2"
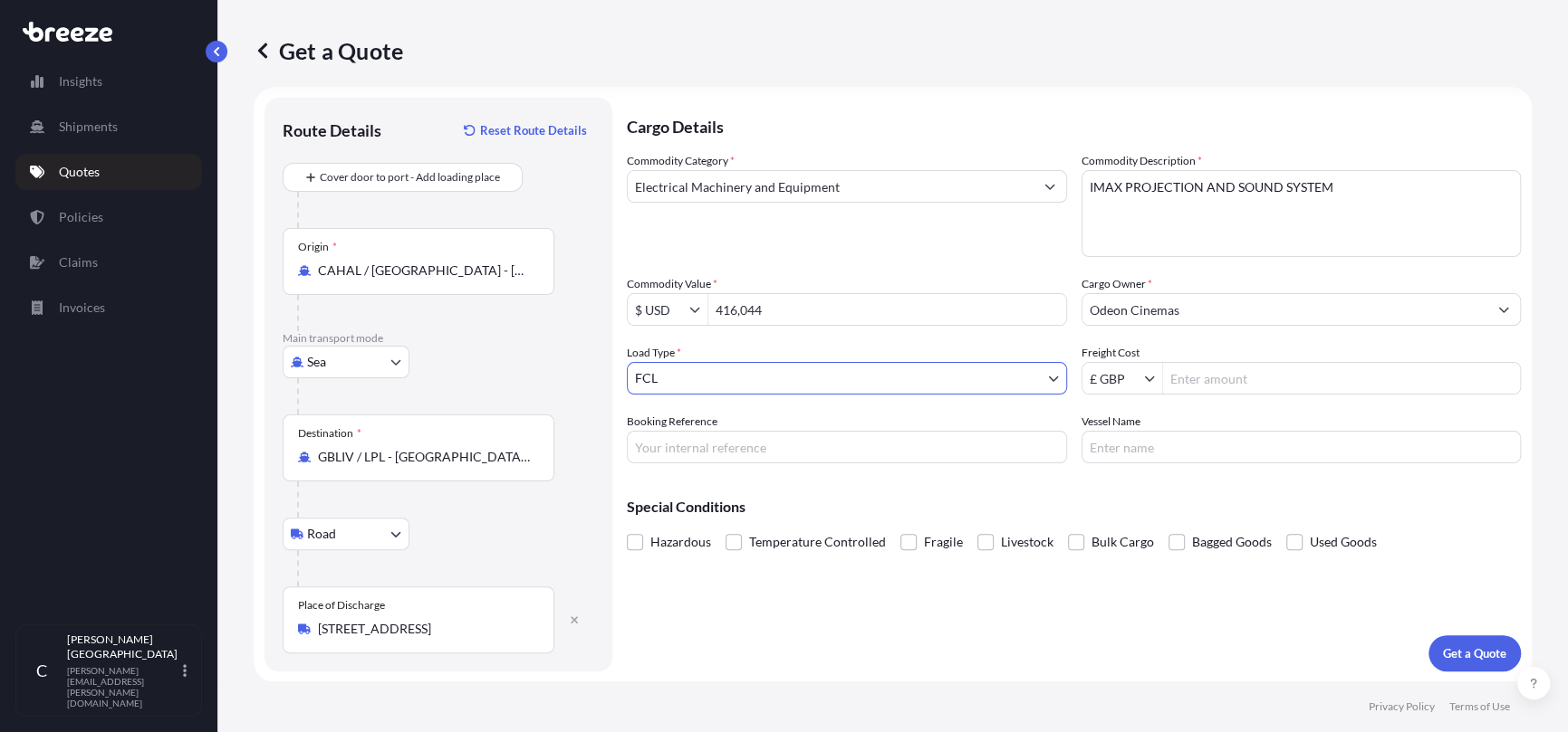
click at [1172, 385] on input "Freight Cost" at bounding box center [1342, 378] width 357 height 32
type input "0"
type input "2FIO5090404"
click at [1143, 457] on input "Vessel Name" at bounding box center [1301, 447] width 440 height 32
type input "ATLANTIC SAIL"
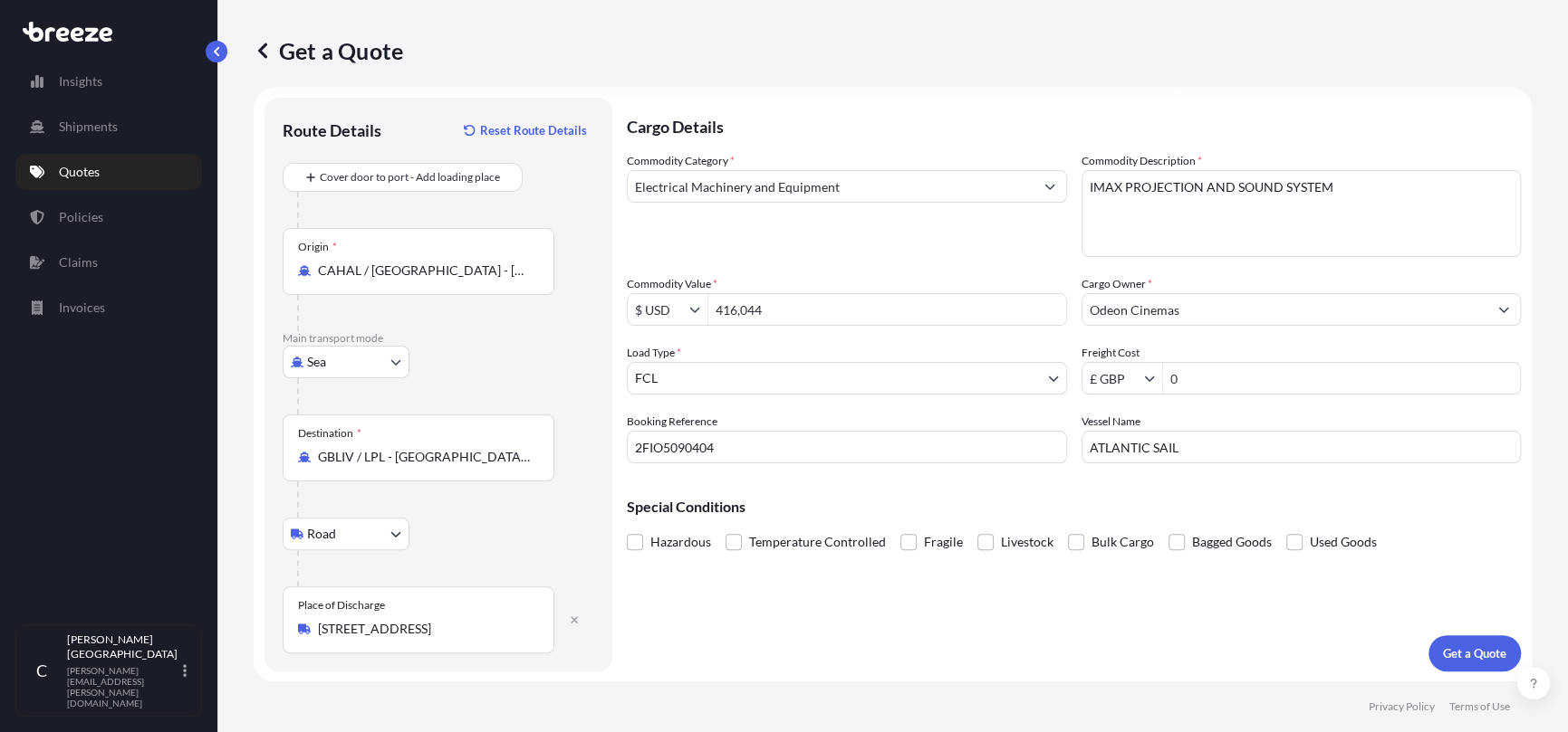
click at [1191, 641] on div "Cargo Details Commodity Category * Electrical Machinery and Equipment Commodity…" at bounding box center [1074, 384] width 894 height 574
click at [1456, 655] on p "Get a Quote" at bounding box center [1474, 653] width 63 height 18
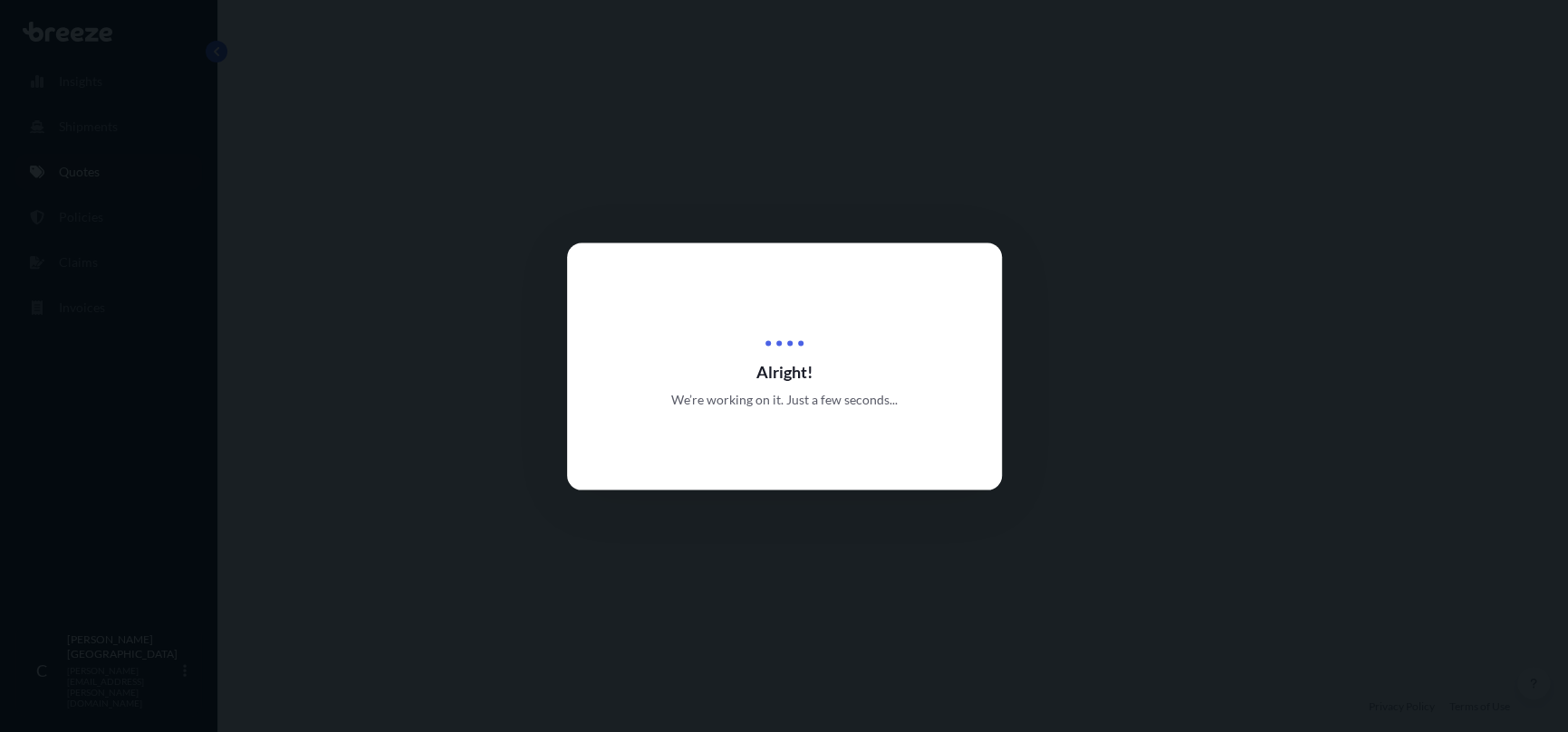
select select "Sea"
select select "Road"
select select "2"
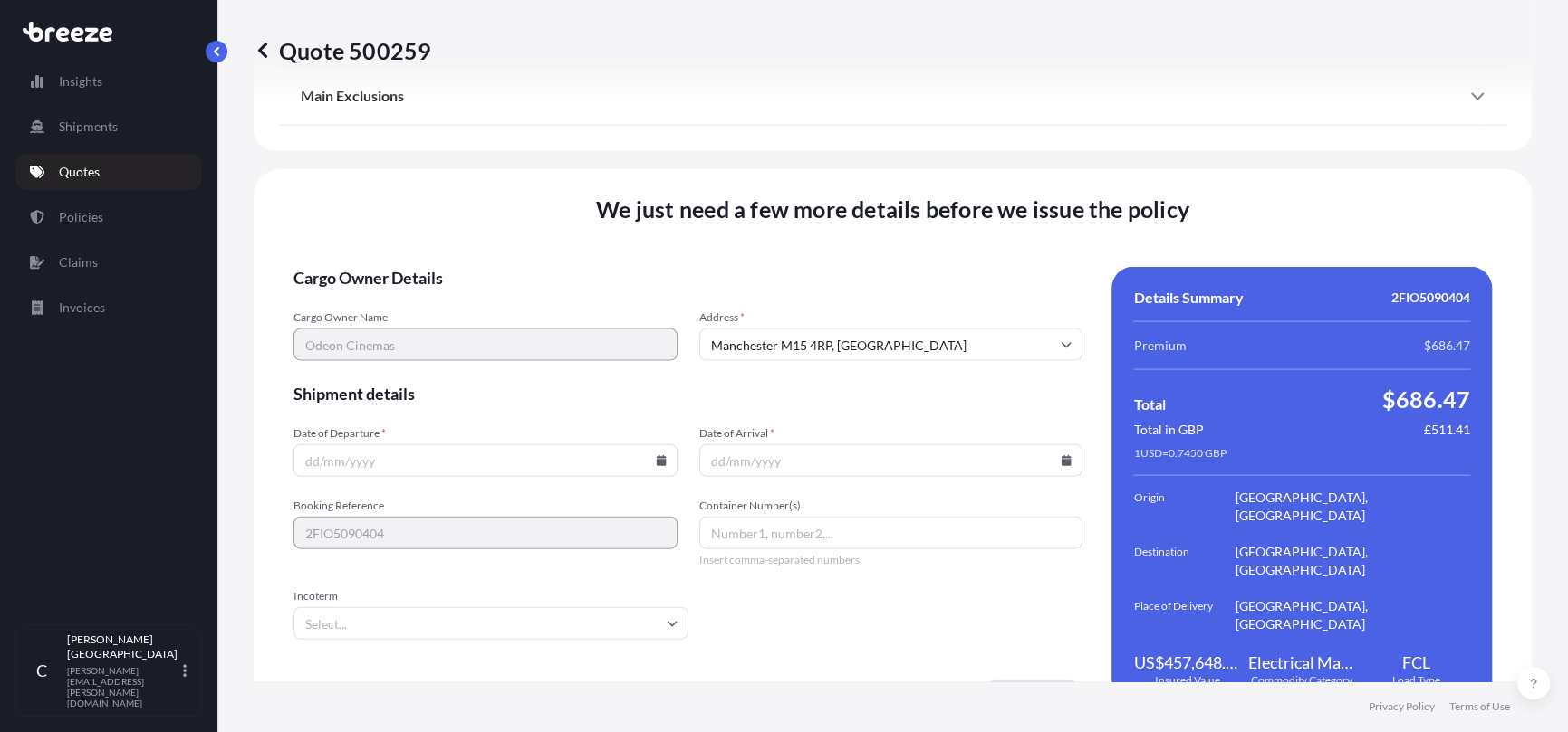
scroll to position [2265, 0]
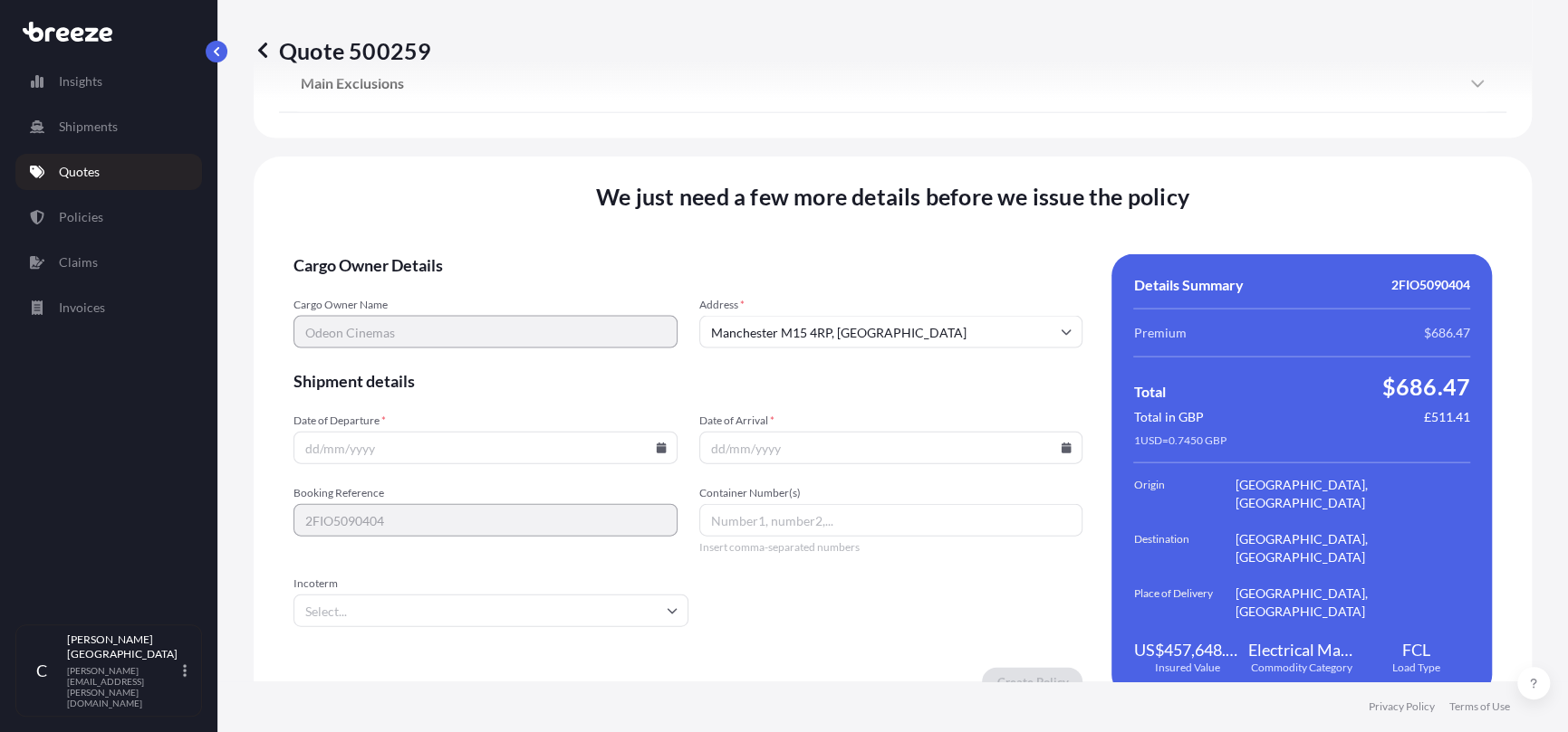
click at [371, 432] on input "Date of Departure *" at bounding box center [485, 448] width 384 height 32
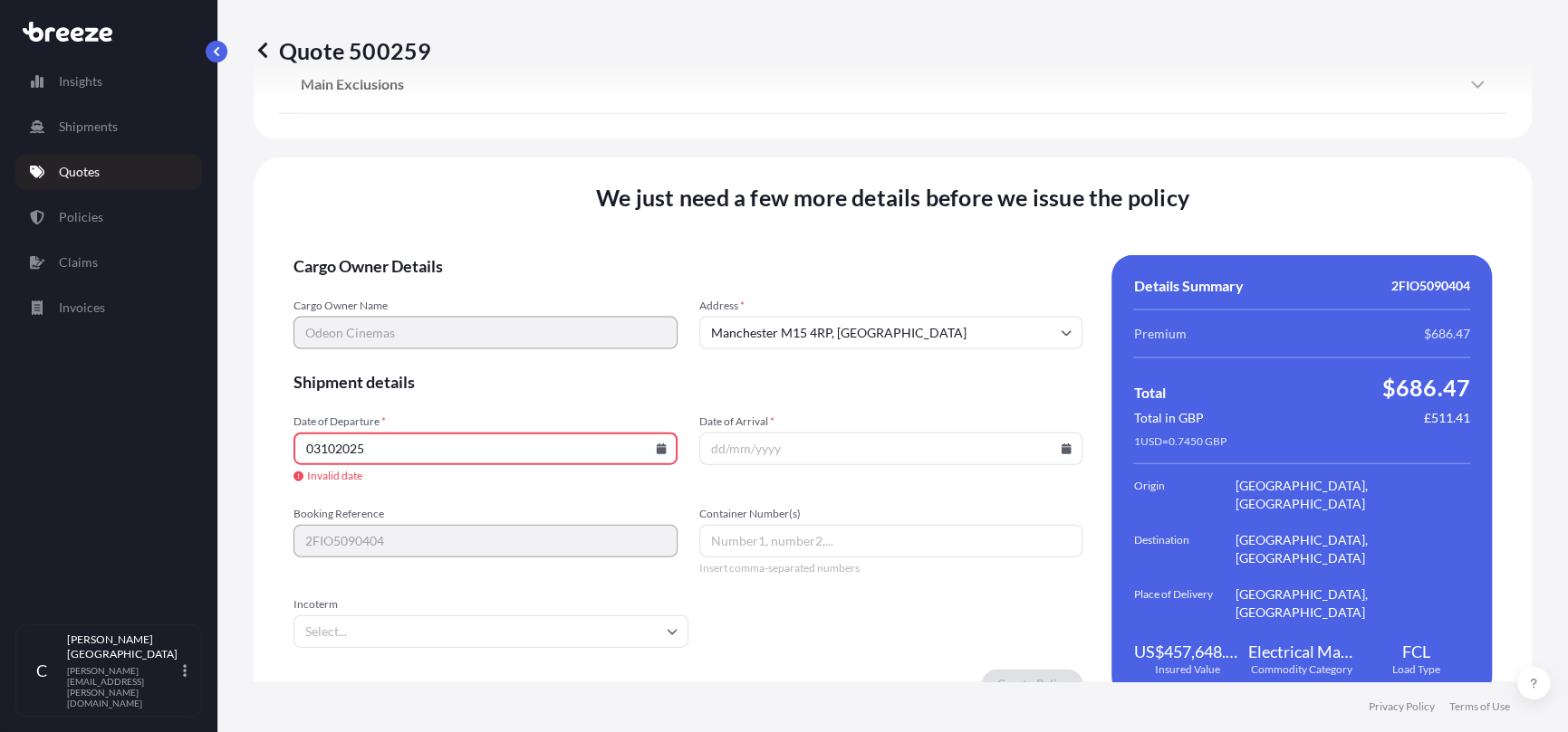
click at [379, 437] on input "03102025" at bounding box center [485, 449] width 384 height 32
type input "0"
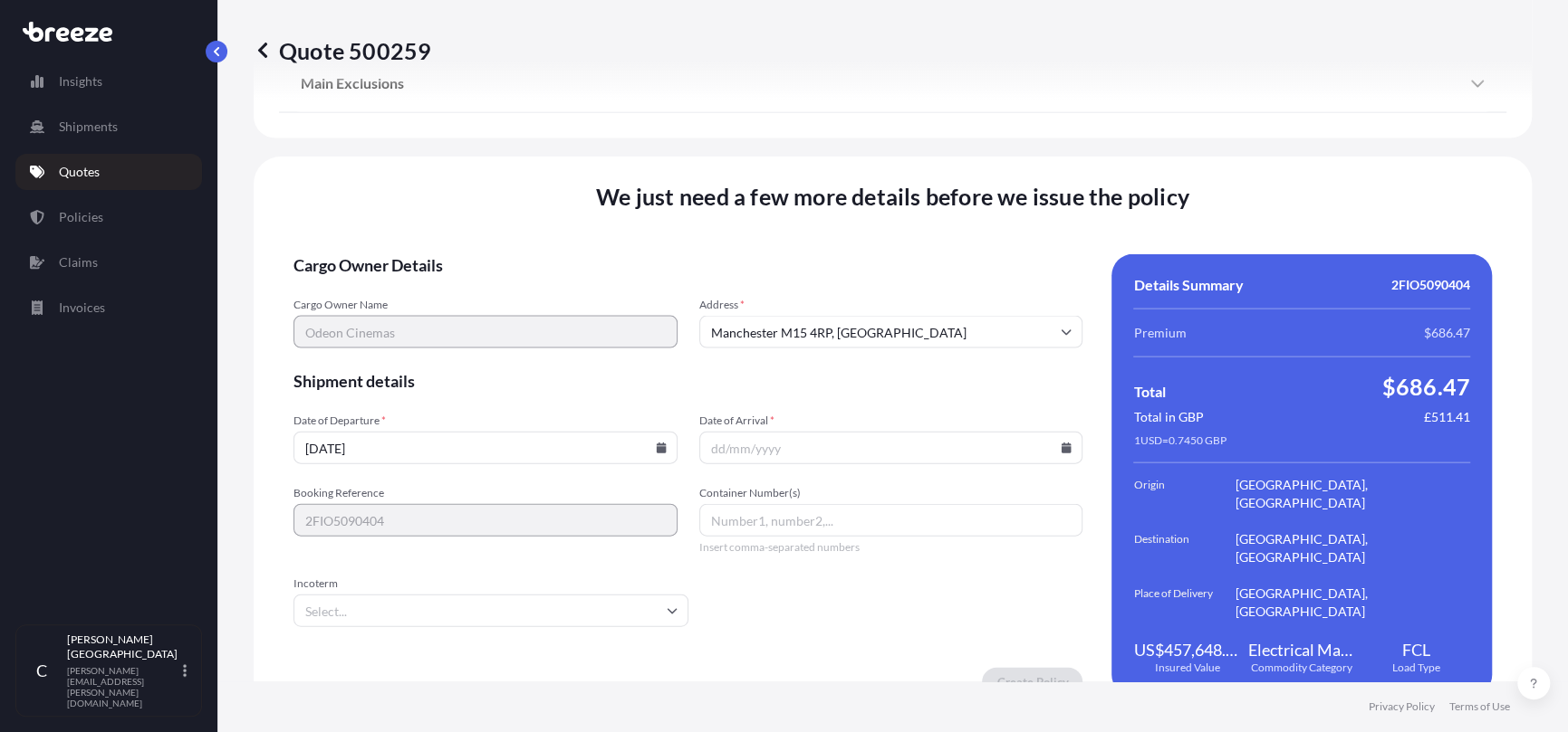
type input "[DATE]"
click at [753, 505] on input "Container Number(s)" at bounding box center [891, 520] width 384 height 32
type input "ACLU9674461,SEGU5889970"
click at [481, 598] on input "Incoterm" at bounding box center [490, 611] width 395 height 32
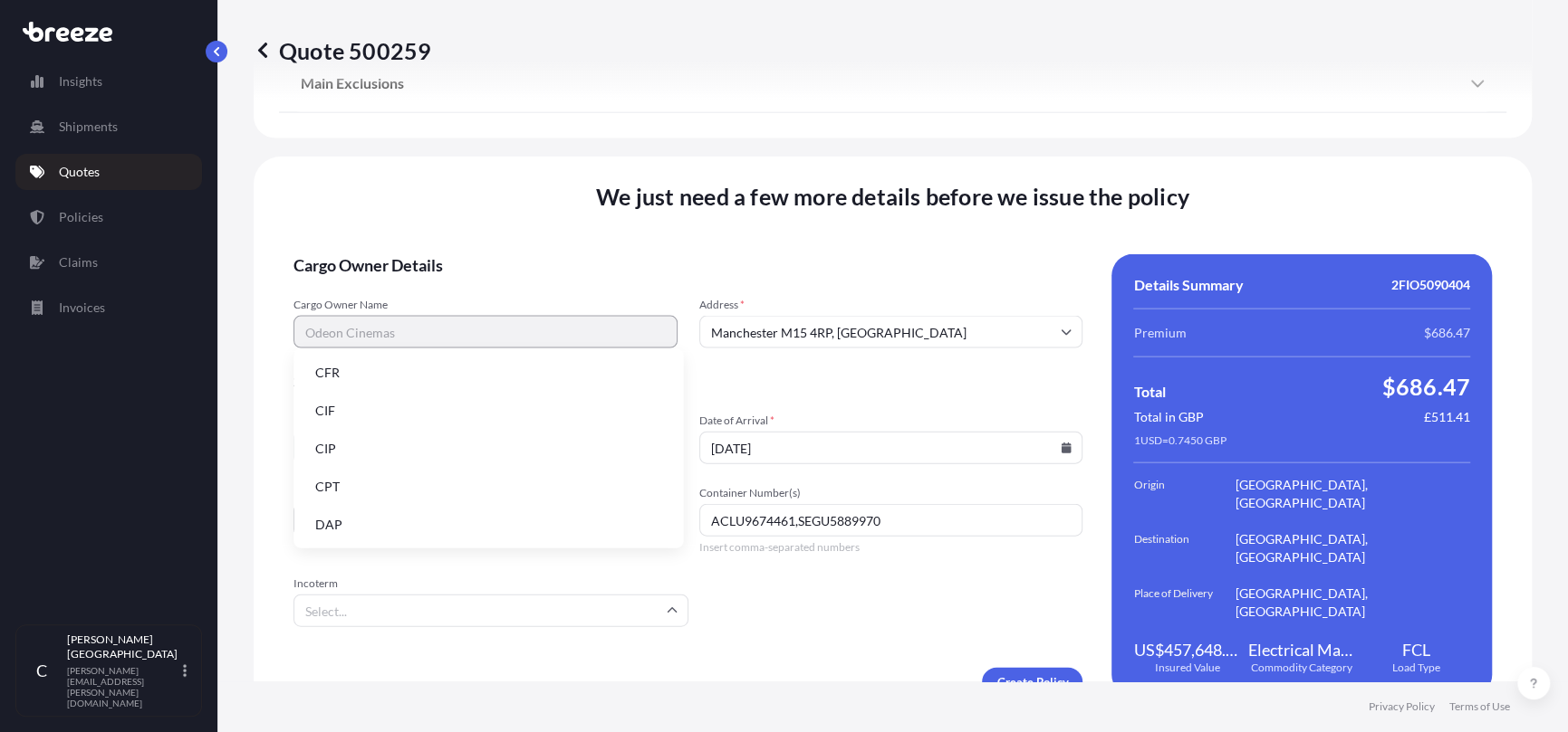
click at [392, 409] on li "CIF" at bounding box center [488, 410] width 375 height 34
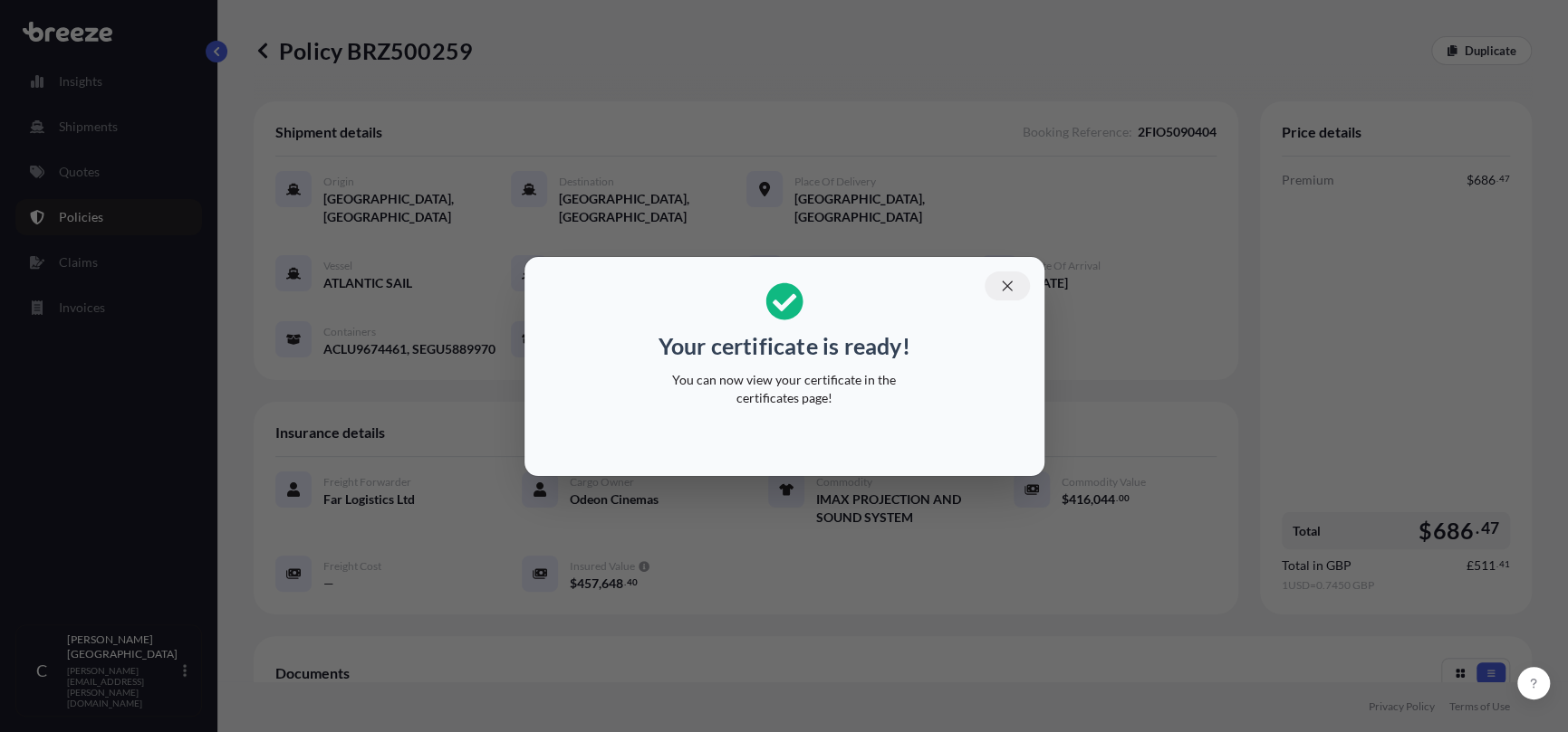
click at [1012, 284] on icon "button" at bounding box center [1007, 286] width 17 height 17
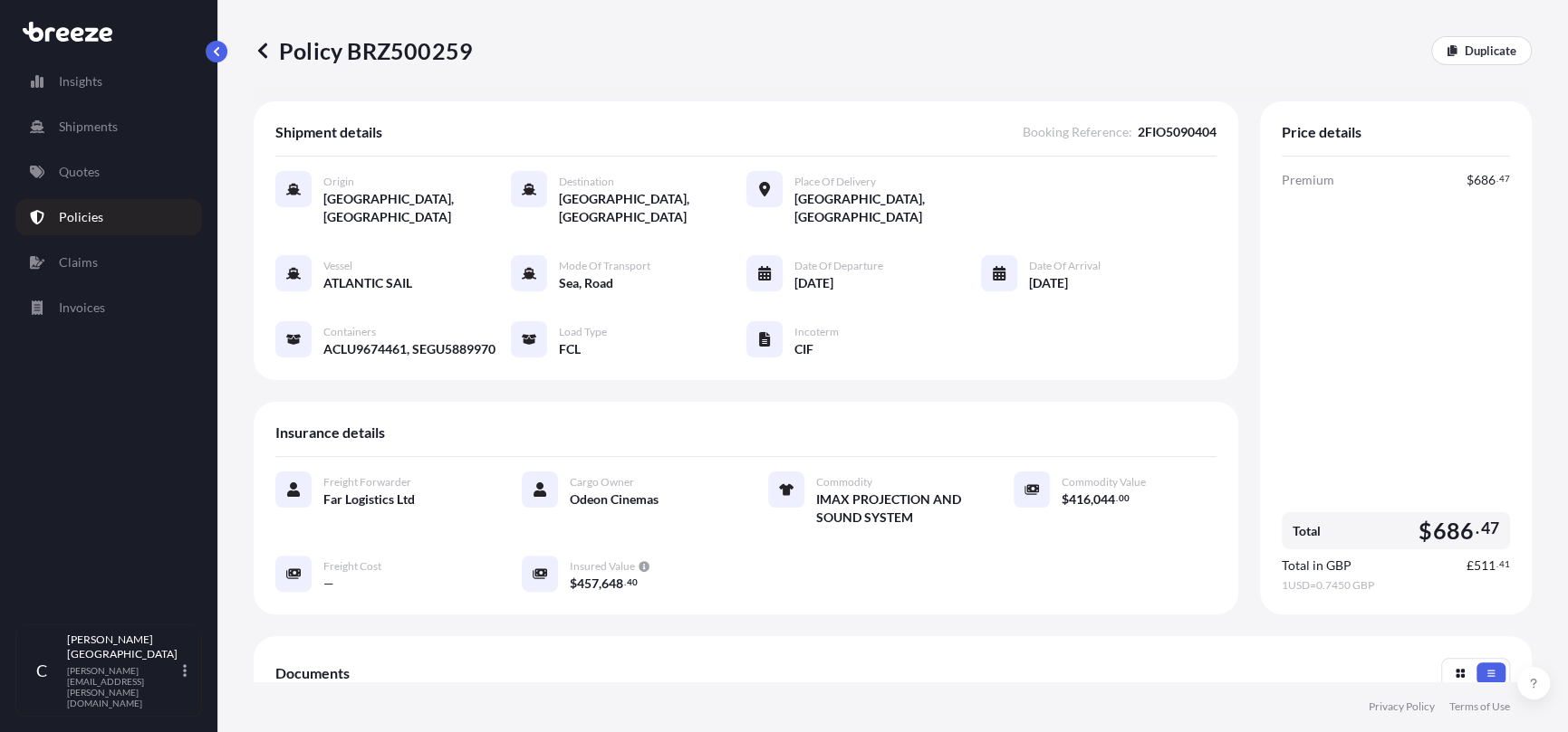
click at [81, 220] on p "Policies" at bounding box center [81, 217] width 44 height 18
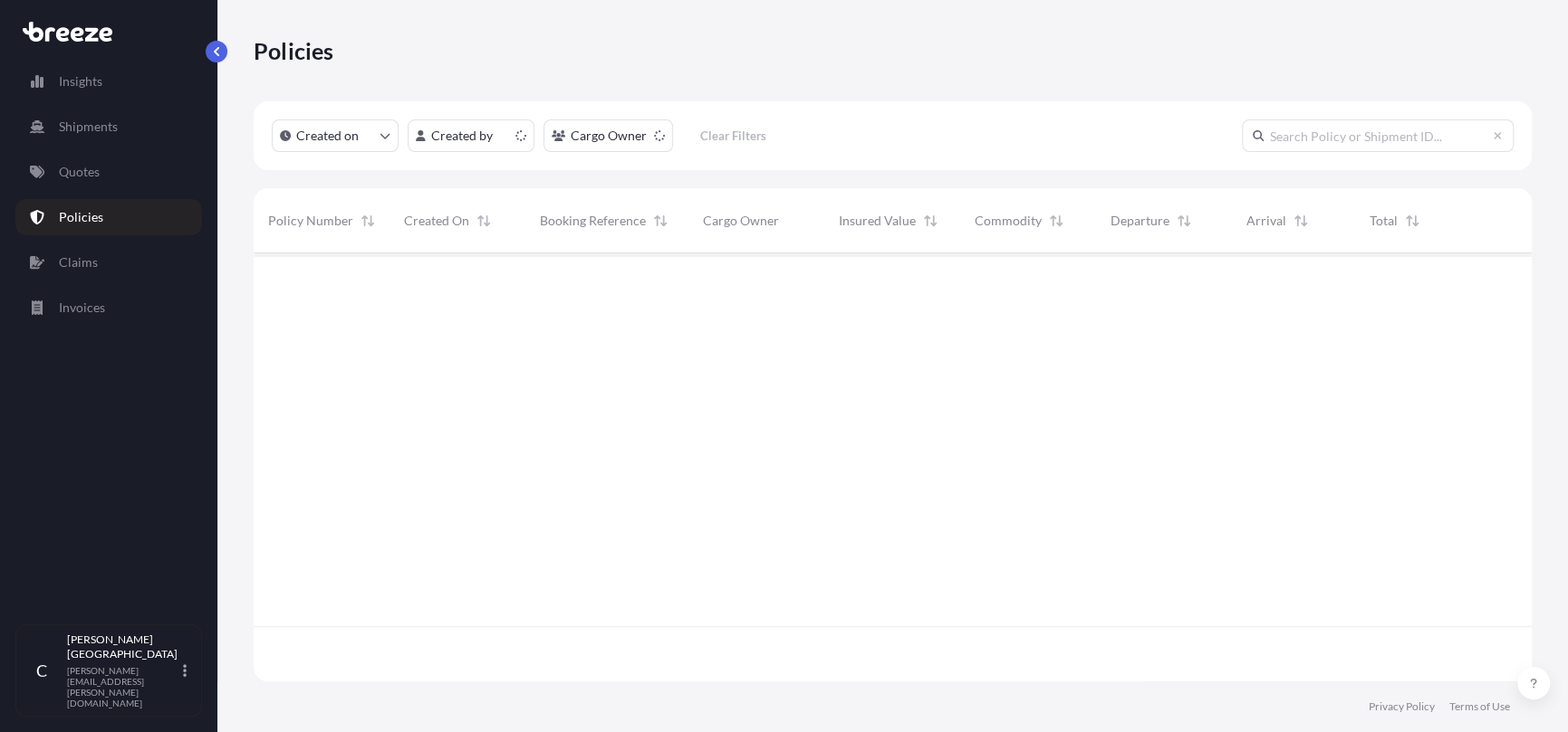
scroll to position [425, 1264]
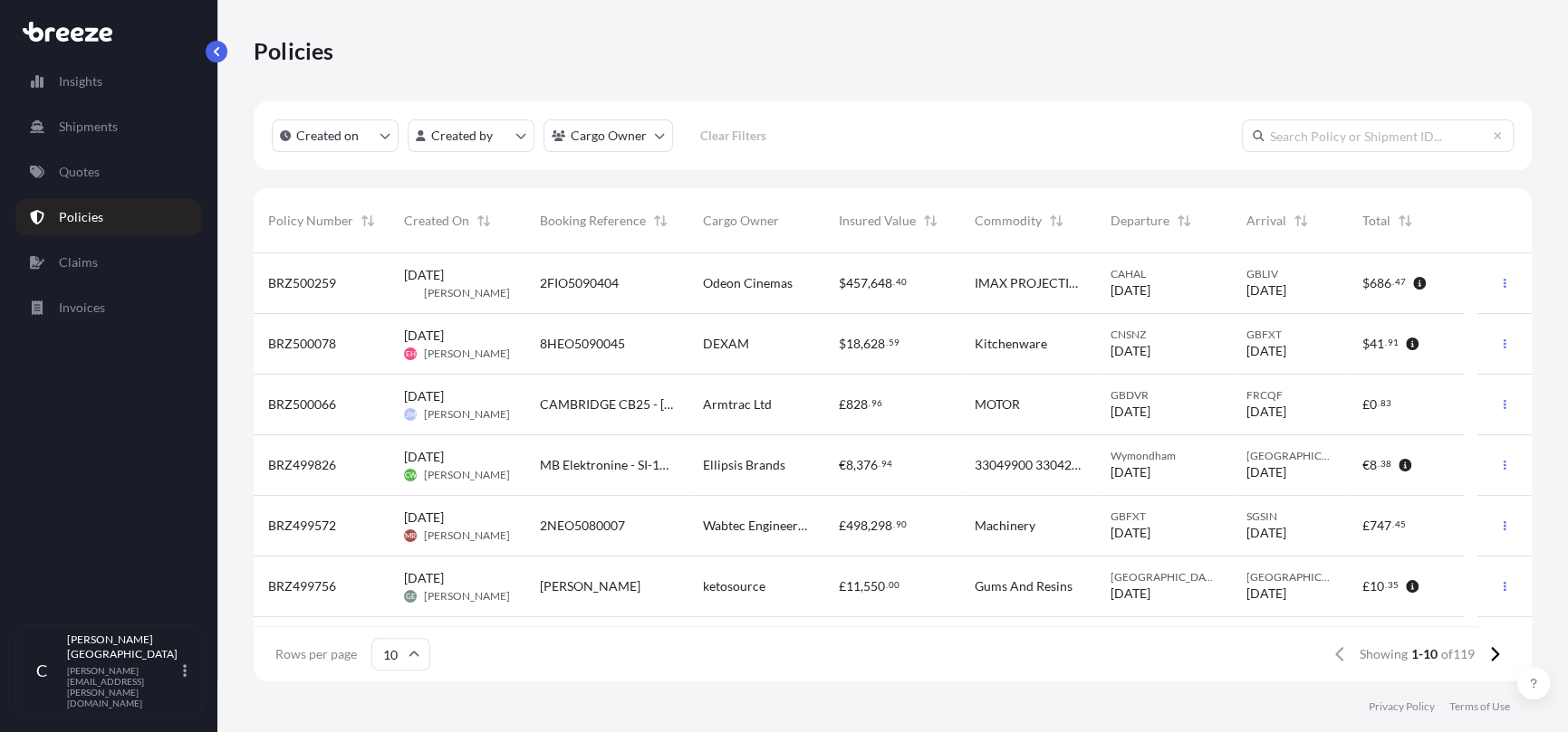
click at [503, 294] on div "[DATE] CS [PERSON_NAME]" at bounding box center [457, 283] width 107 height 34
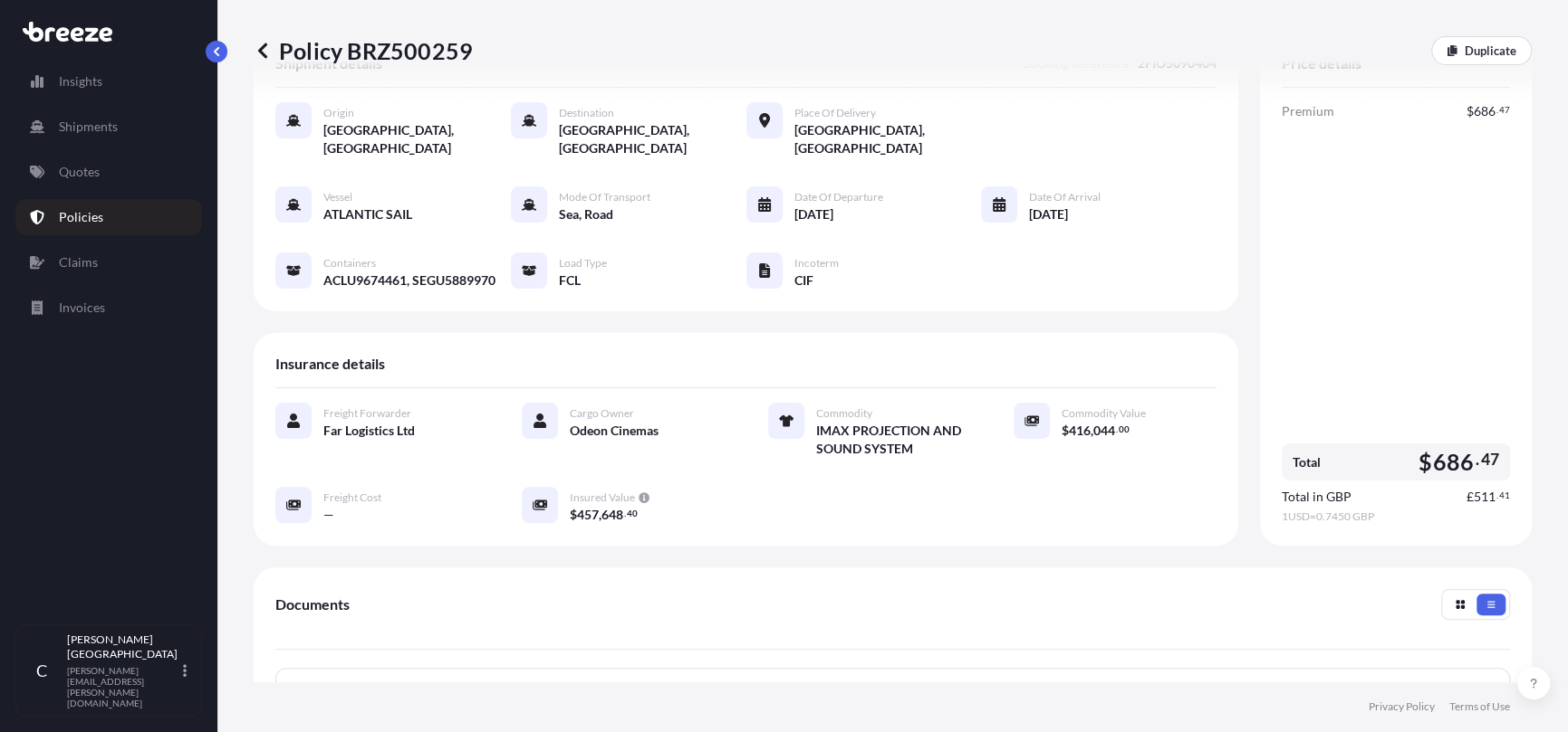
scroll to position [357, 0]
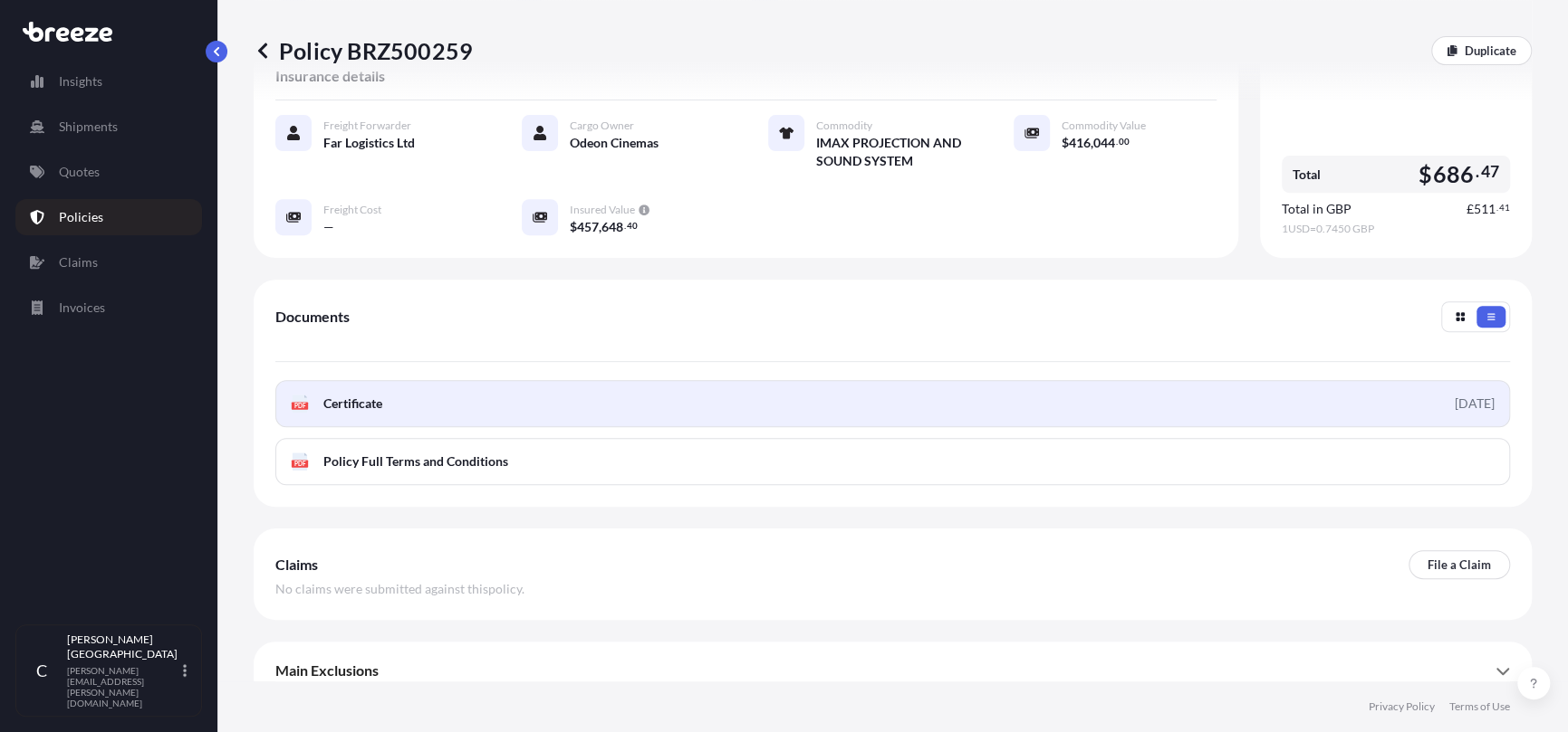
click at [337, 395] on span "Certificate" at bounding box center [353, 403] width 59 height 18
